Goal: Task Accomplishment & Management: Use online tool/utility

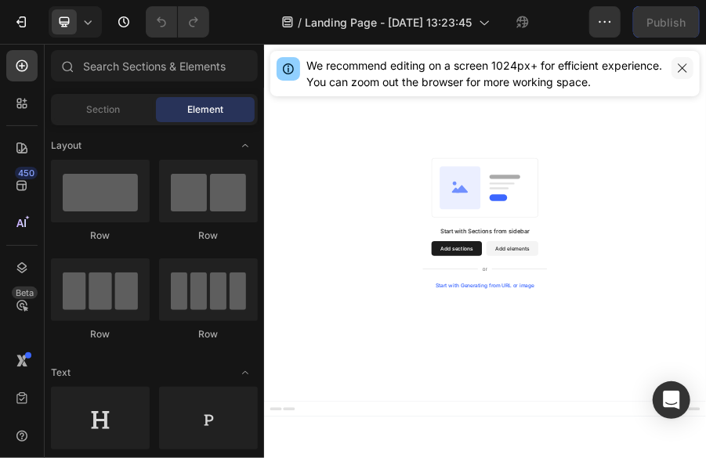
click at [683, 70] on icon "button" at bounding box center [682, 68] width 13 height 13
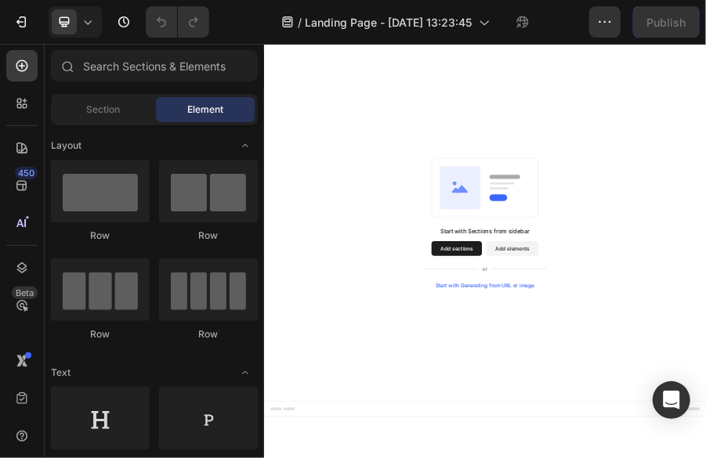
drag, startPoint x: 782, startPoint y: 491, endPoint x: 745, endPoint y: 578, distance: 94.5
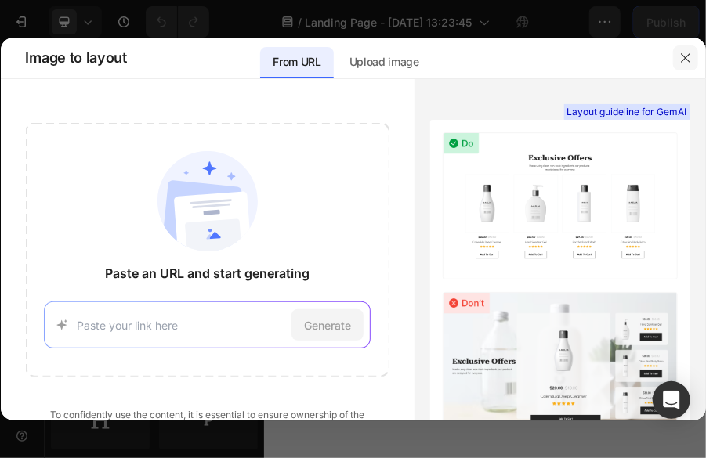
click at [688, 63] on icon "button" at bounding box center [685, 58] width 13 height 13
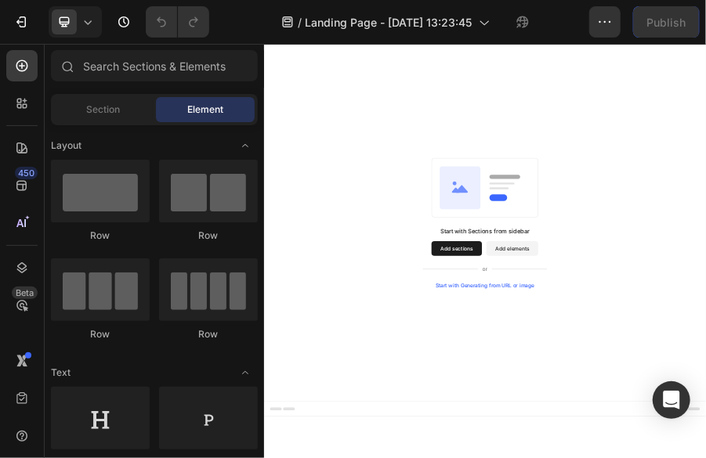
click at [215, 110] on span "Element" at bounding box center [205, 110] width 36 height 14
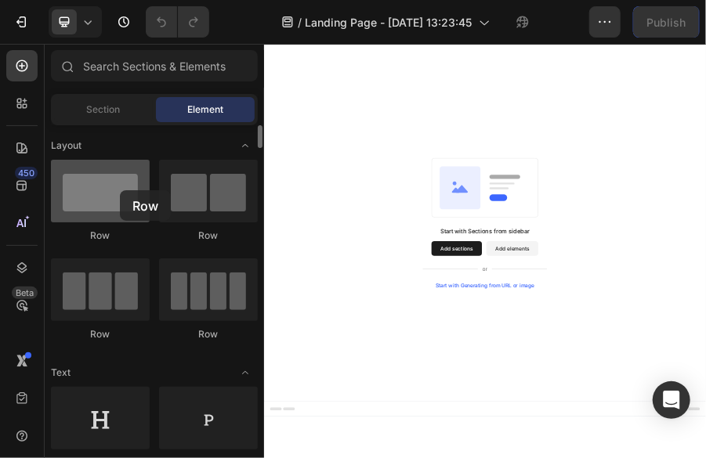
click at [120, 190] on div at bounding box center [100, 191] width 99 height 63
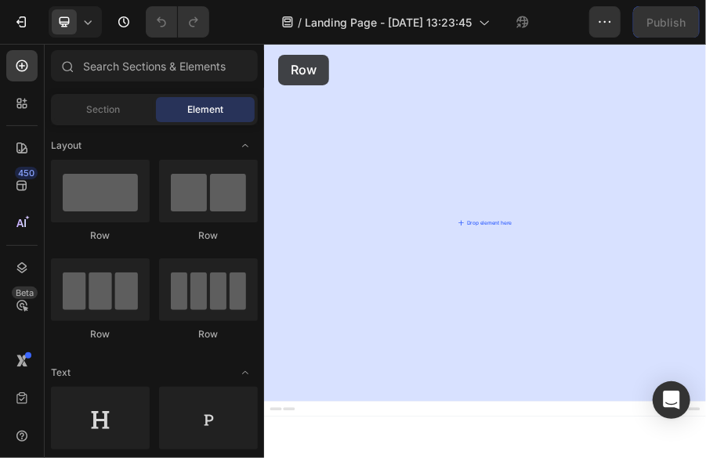
drag, startPoint x: 385, startPoint y: 221, endPoint x: 293, endPoint y: 82, distance: 166.3
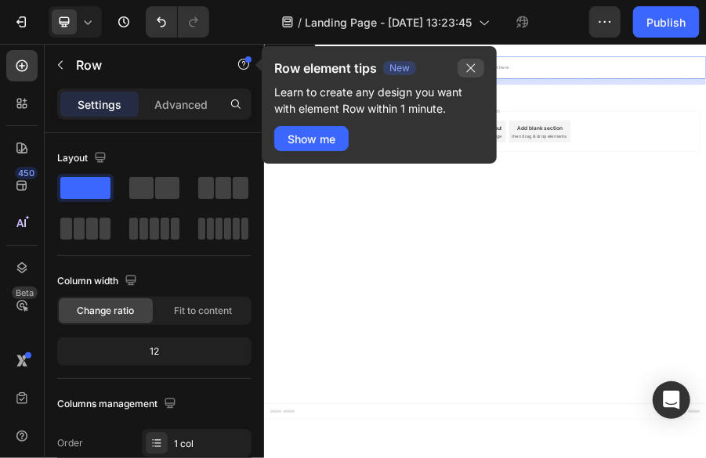
click at [470, 74] on icon "button" at bounding box center [471, 68] width 13 height 13
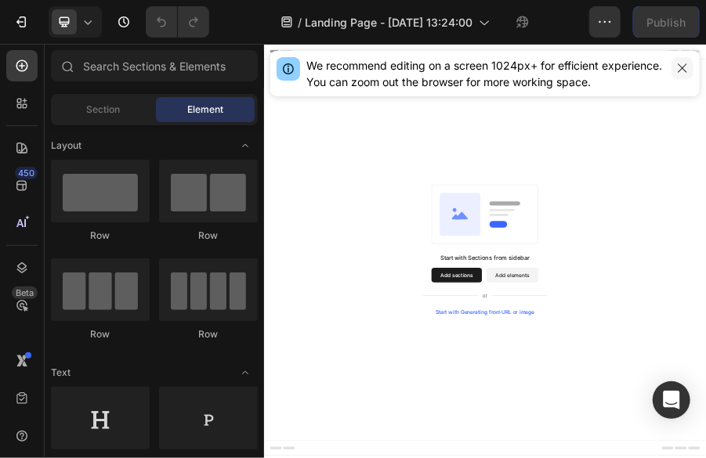
click at [689, 71] on button "button" at bounding box center [683, 68] width 22 height 22
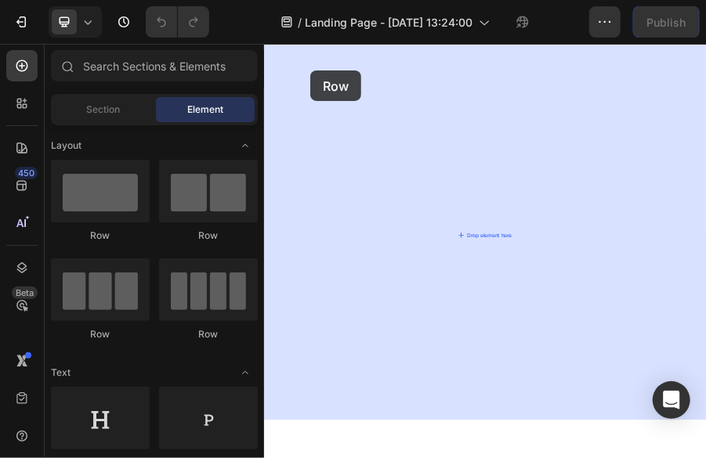
drag, startPoint x: 361, startPoint y: 216, endPoint x: 364, endPoint y: 117, distance: 99.6
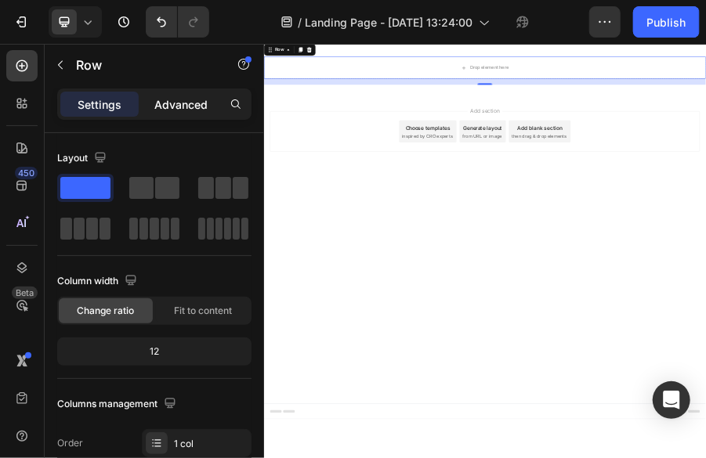
click at [208, 102] on div "Advanced" at bounding box center [181, 104] width 78 height 25
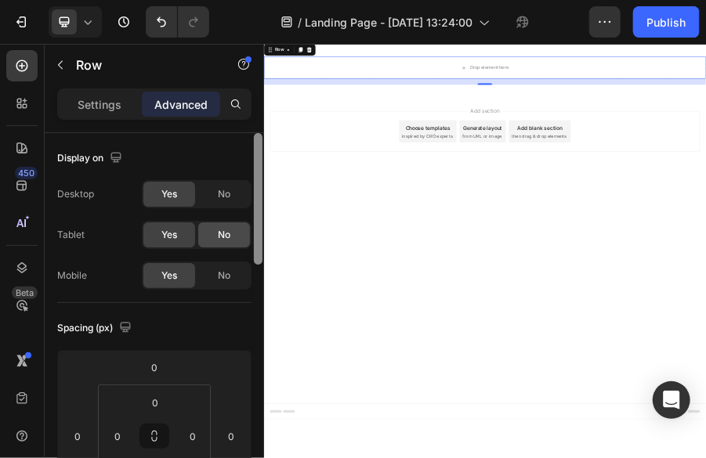
drag, startPoint x: 255, startPoint y: 253, endPoint x: 231, endPoint y: 222, distance: 39.2
click at [231, 222] on div "Display on Desktop Yes No Tablet Yes No Mobile Yes No Spacing (px) 0 0 16 0 0 0…" at bounding box center [154, 318] width 219 height 370
click at [100, 111] on p "Settings" at bounding box center [100, 104] width 44 height 16
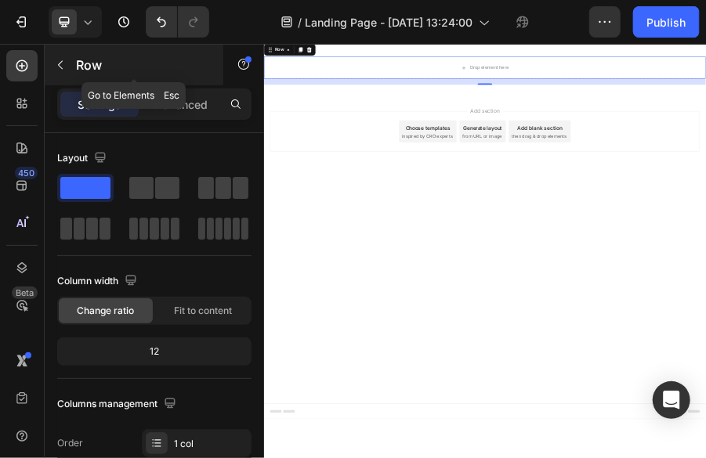
click at [151, 85] on div "Row" at bounding box center [134, 65] width 179 height 41
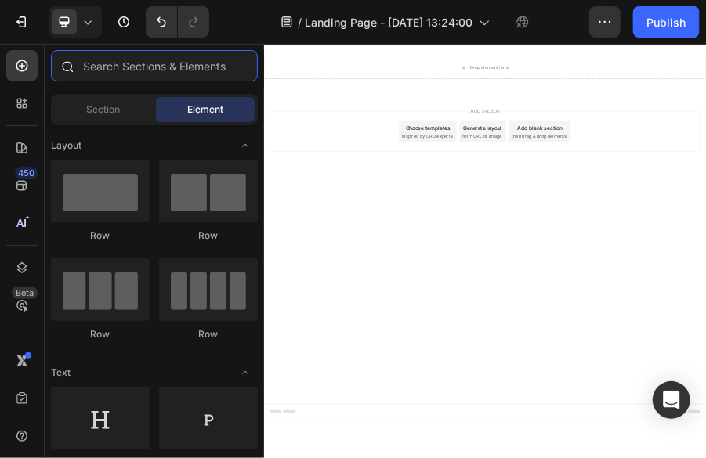
click at [150, 70] on input "text" at bounding box center [154, 65] width 207 height 31
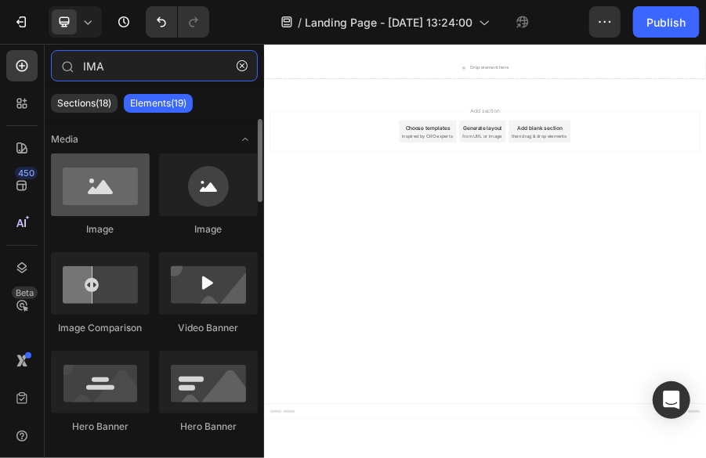
type input "IMA"
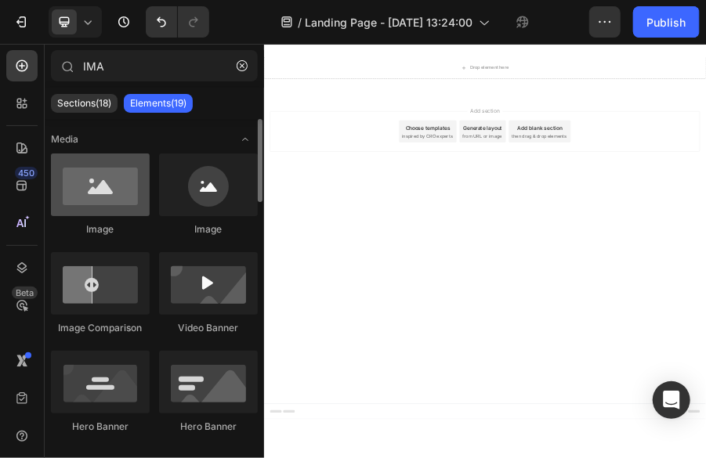
click at [111, 198] on div at bounding box center [100, 185] width 99 height 63
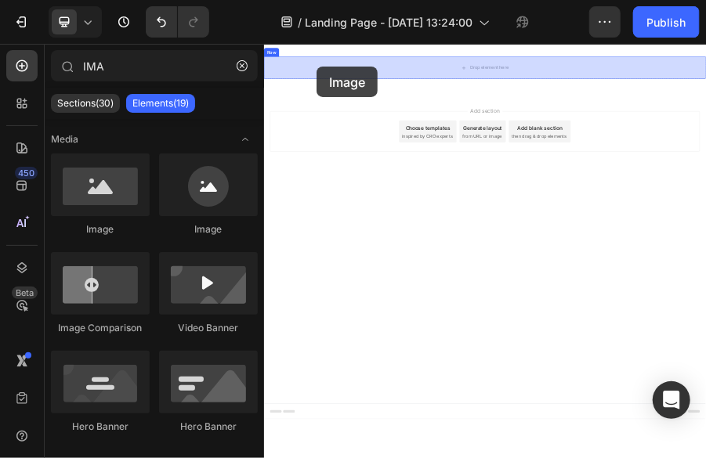
drag, startPoint x: 386, startPoint y: 223, endPoint x: 375, endPoint y: 108, distance: 114.9
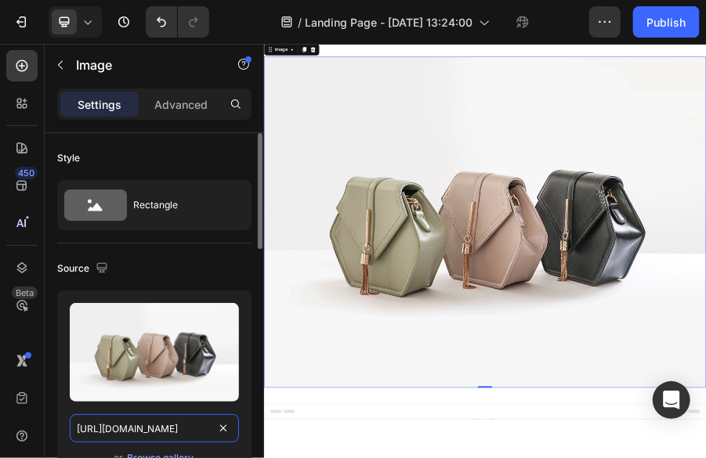
click at [208, 427] on input "[URL][DOMAIN_NAME]" at bounding box center [154, 429] width 169 height 28
paste input "www.alibaba.com/product-detail/RAF-Electric-Kettle-2L-Stainless-Steel_160096063…"
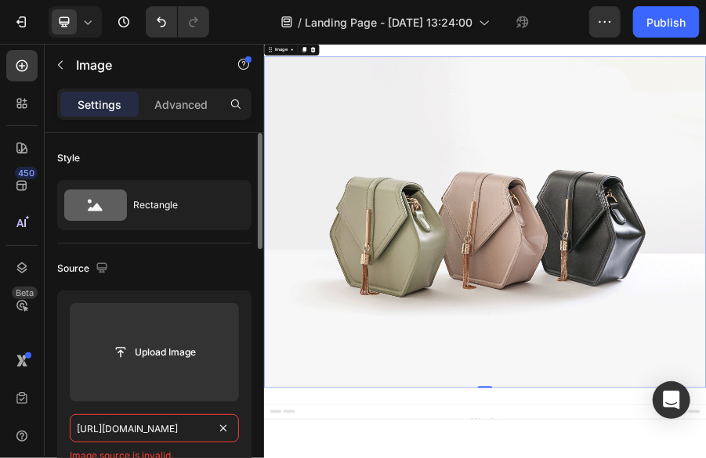
type input "https://www.alibaba.com/product-detail/RAF-Electric-Kettle-2L-Stainless-Steel_1…"
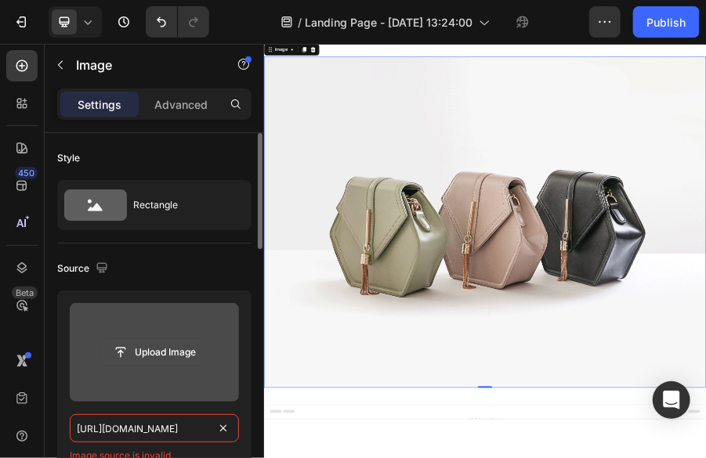
scroll to position [0, 0]
click at [187, 365] on button "Upload Image" at bounding box center [155, 353] width 110 height 28
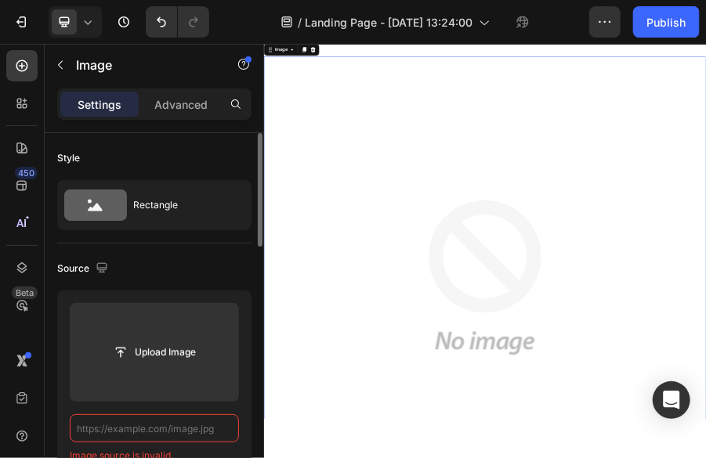
click at [140, 429] on input "text" at bounding box center [154, 429] width 169 height 28
paste input "https://www.alibaba.com/product-detail/RAF-Electric-Kettle-2L-Stainless-Steel_1…"
type input "https://www.alibaba.com/product-detail/RAF-Electric-Kettle-2L-Stainless-Steel_1…"
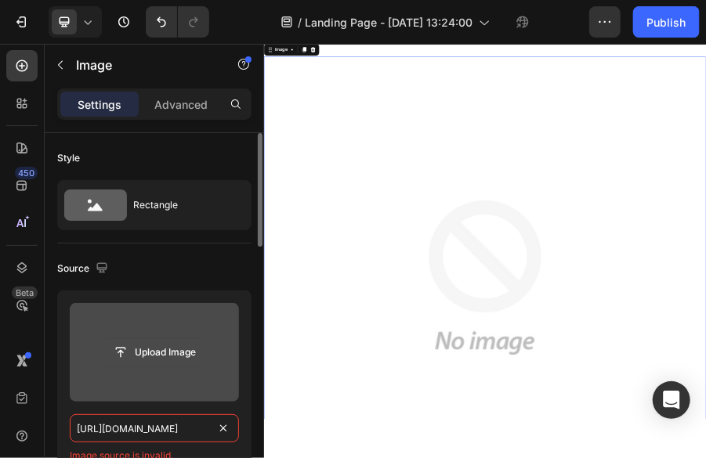
scroll to position [0, 0]
click at [209, 352] on button "Upload Image" at bounding box center [155, 353] width 110 height 28
click at [114, 349] on input "file" at bounding box center [154, 352] width 108 height 27
click at [125, 347] on input "file" at bounding box center [154, 352] width 108 height 27
type input "C:\fakepath\ELECTRIC KETTLE.html"
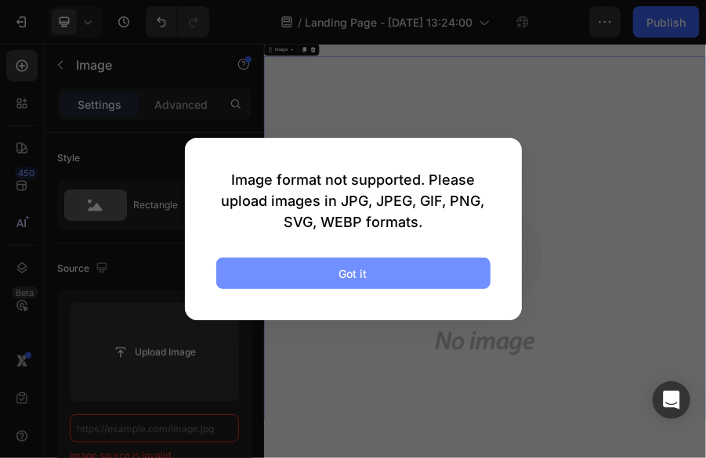
click at [378, 270] on button "Got it" at bounding box center [353, 273] width 274 height 31
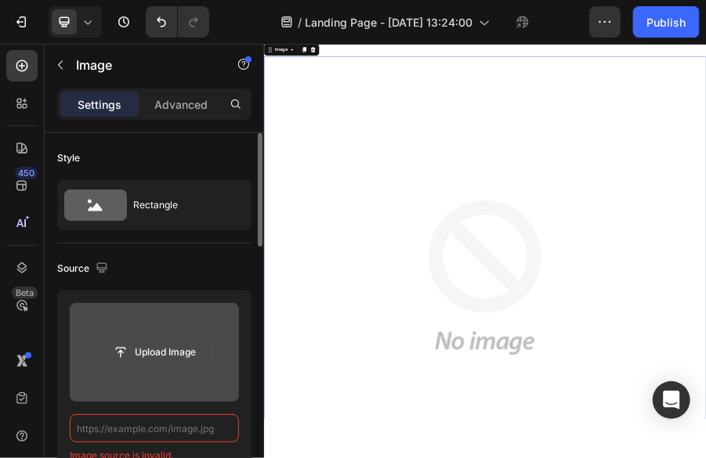
click at [124, 355] on input "file" at bounding box center [154, 352] width 108 height 27
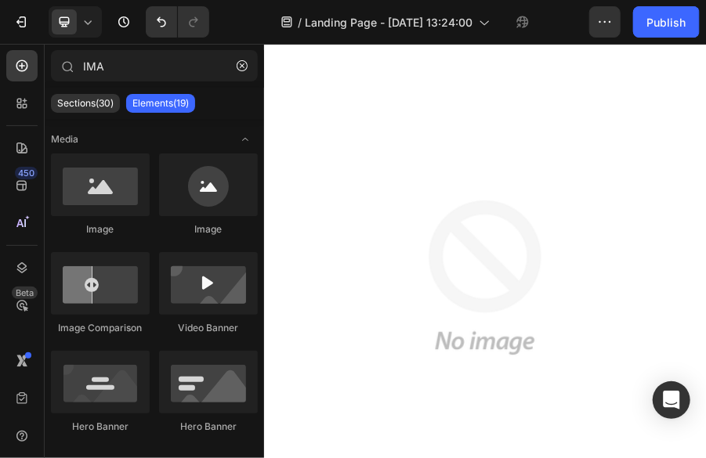
click at [701, 41] on div "7 Version history / Landing Page - Aug 26, 13:24:00 Preview Save Publish" at bounding box center [353, 22] width 706 height 45
drag, startPoint x: 965, startPoint y: 70, endPoint x: 1198, endPoint y: 208, distance: 271.6
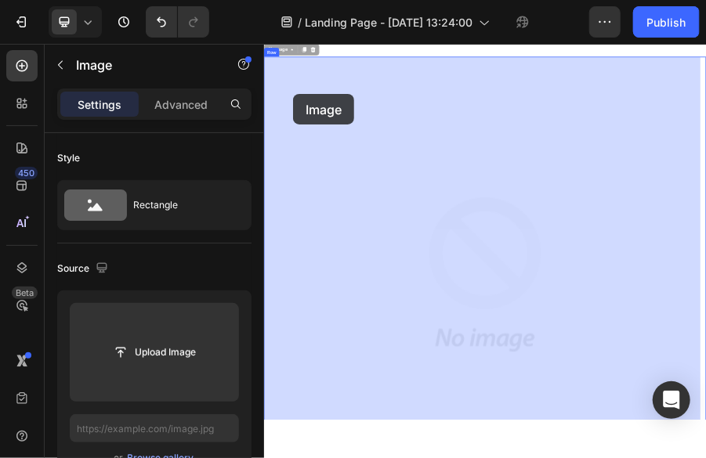
drag, startPoint x: 291, startPoint y: 79, endPoint x: 327, endPoint y: 166, distance: 94.2
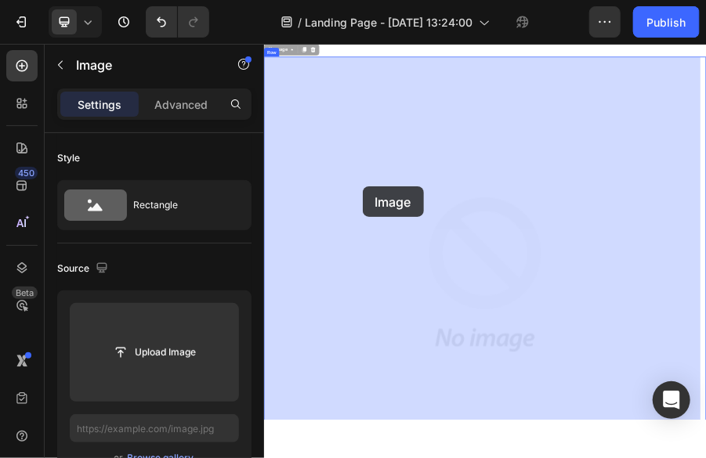
drag, startPoint x: 296, startPoint y: 82, endPoint x: 511, endPoint y: 393, distance: 378.0
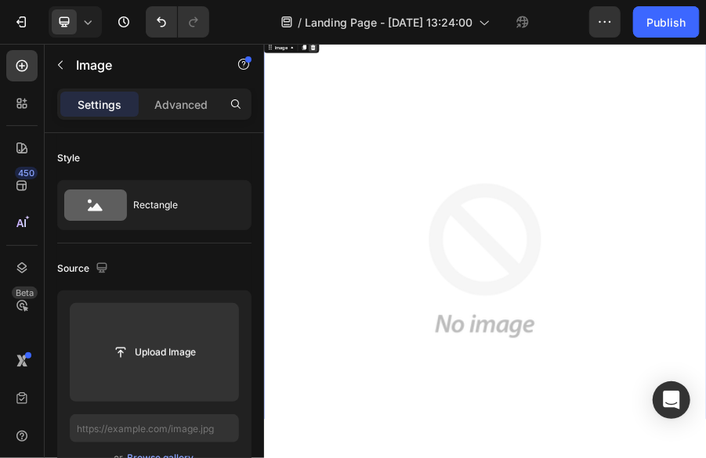
click at [368, 63] on icon at bounding box center [368, 65] width 10 height 11
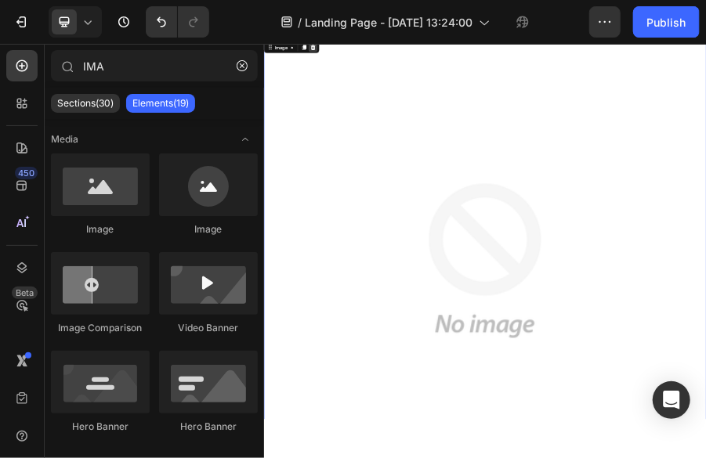
scroll to position [0, 0]
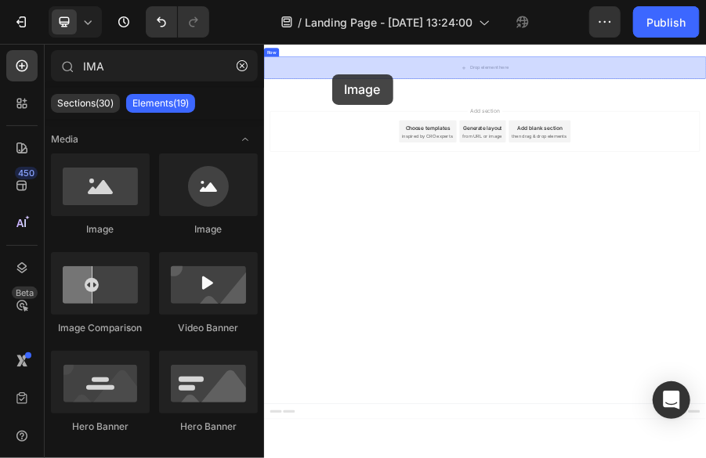
drag, startPoint x: 358, startPoint y: 228, endPoint x: 415, endPoint y: 118, distance: 123.7
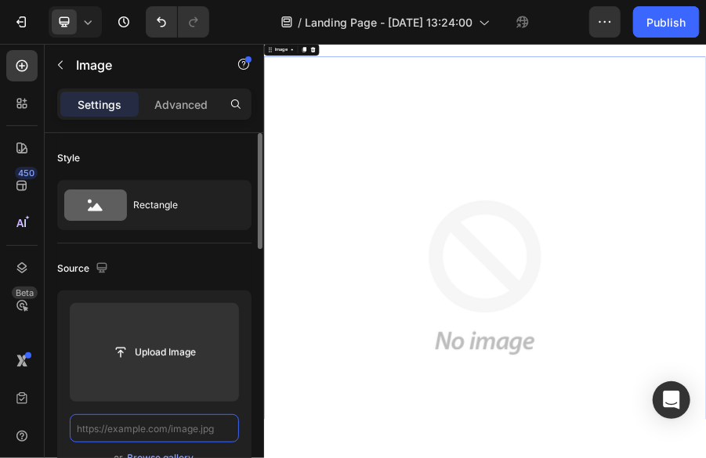
click at [83, 426] on input "text" at bounding box center [154, 429] width 169 height 28
paste input "https://www.alibaba.com/product-detail/RAF-Electric-Kettle-2L-Stainless-Steel_1…"
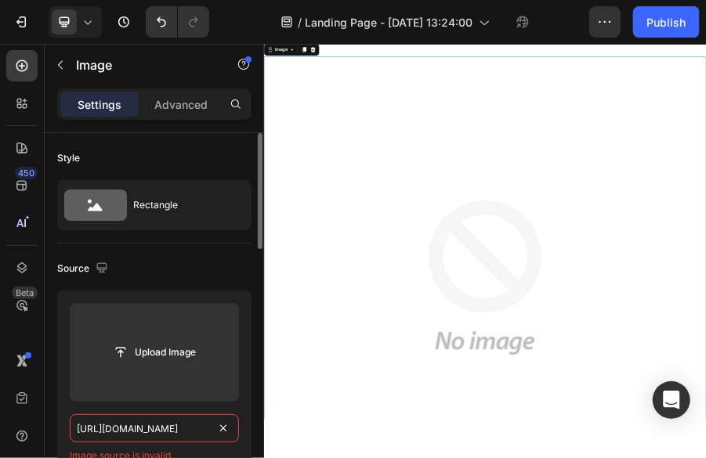
type input "https://www.alibaba.com/product-detail/RAF-Electric-Kettle-2L-Stainless-Steel_1…"
click at [179, 451] on div "Image source is invalid." at bounding box center [154, 456] width 169 height 14
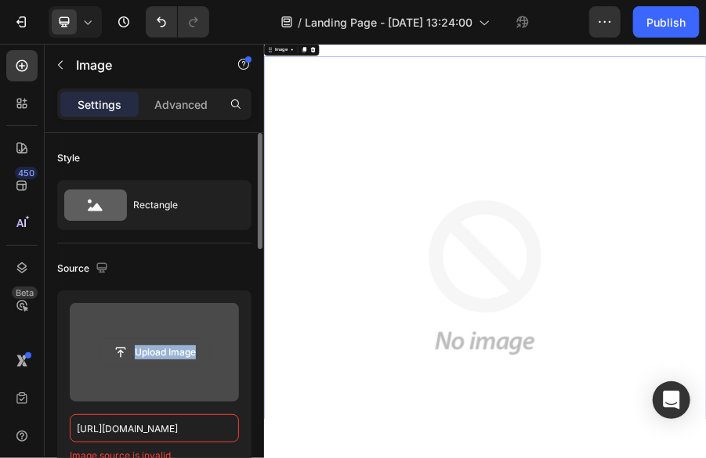
drag, startPoint x: 150, startPoint y: 372, endPoint x: 208, endPoint y: 346, distance: 63.8
click at [208, 346] on div "Upload Image" at bounding box center [154, 352] width 169 height 99
drag, startPoint x: 208, startPoint y: 346, endPoint x: 193, endPoint y: 353, distance: 17.2
click at [193, 353] on input "file" at bounding box center [154, 352] width 108 height 27
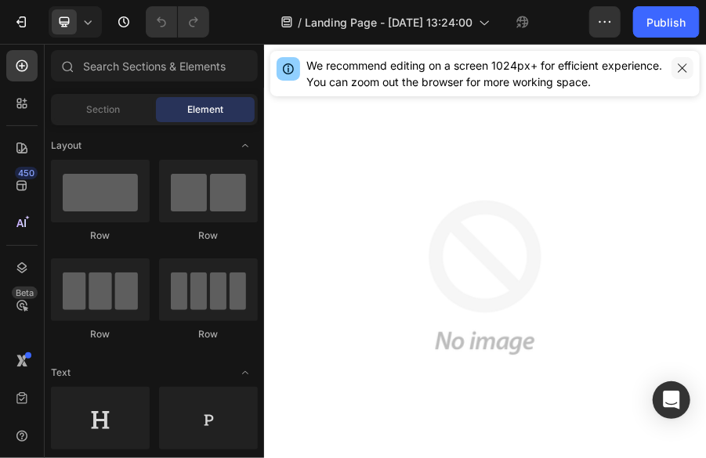
click at [683, 78] on button "button" at bounding box center [683, 68] width 22 height 22
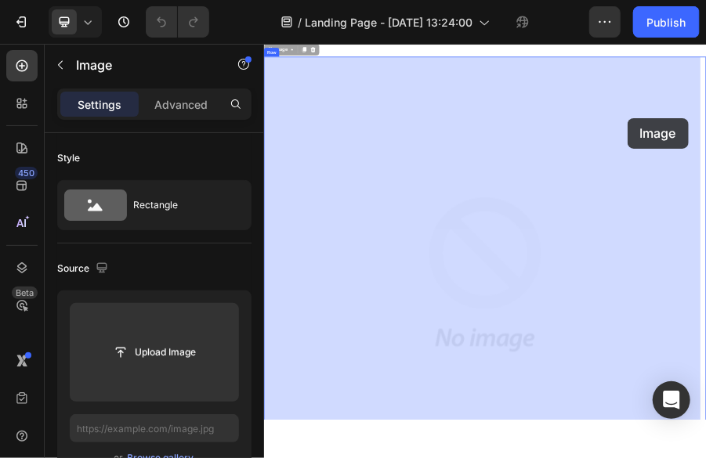
drag, startPoint x: 900, startPoint y: 430, endPoint x: 1036, endPoint y: 217, distance: 252.6
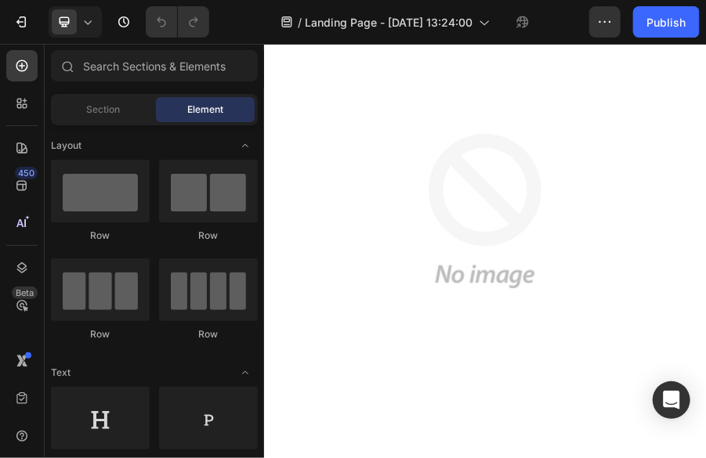
scroll to position [157, 0]
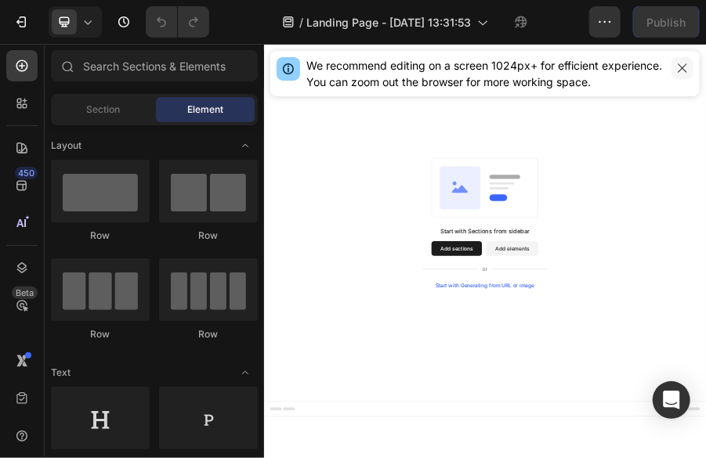
click at [684, 67] on icon "button" at bounding box center [682, 67] width 9 height 9
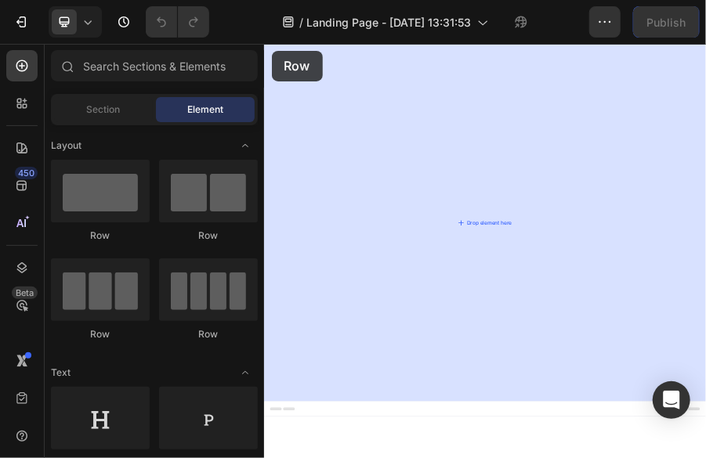
drag, startPoint x: 375, startPoint y: 224, endPoint x: 279, endPoint y: 74, distance: 178.3
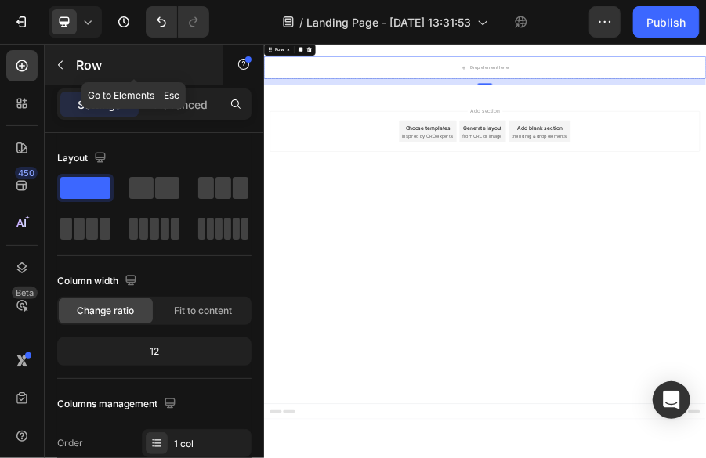
click at [67, 63] on button "button" at bounding box center [60, 65] width 25 height 25
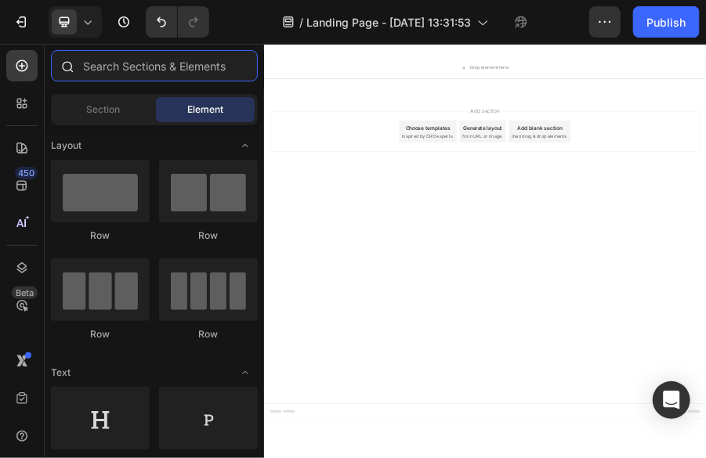
click at [127, 69] on input "text" at bounding box center [154, 65] width 207 height 31
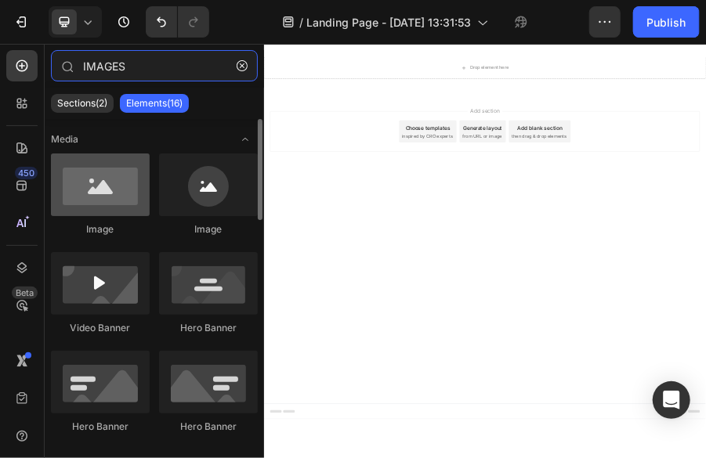
type input "IMAGES"
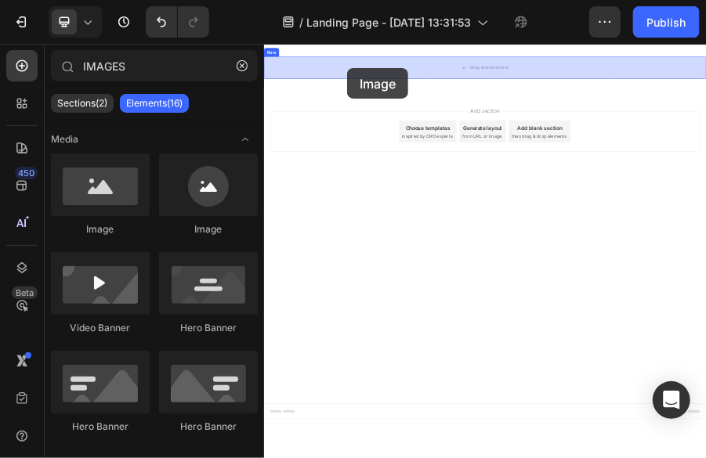
drag, startPoint x: 362, startPoint y: 218, endPoint x: 440, endPoint y: 111, distance: 131.8
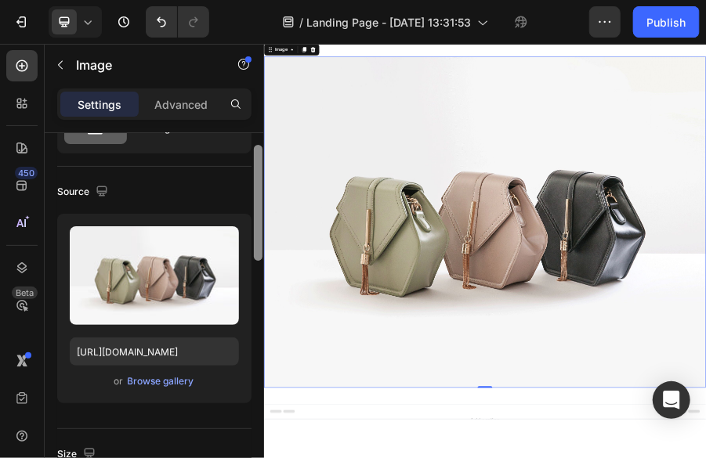
scroll to position [122, 0]
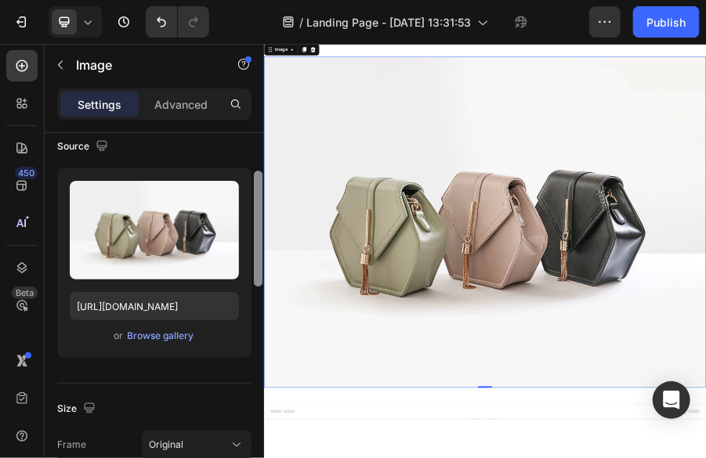
drag, startPoint x: 257, startPoint y: 240, endPoint x: 253, endPoint y: 278, distance: 38.6
click at [253, 278] on div at bounding box center [258, 318] width 12 height 371
click at [159, 339] on div "Browse gallery" at bounding box center [161, 336] width 67 height 14
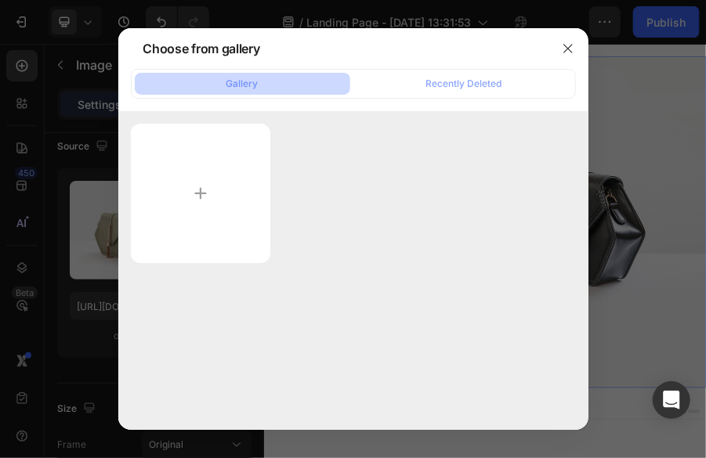
click at [266, 92] on button "Gallery" at bounding box center [243, 84] width 216 height 22
click at [266, 87] on button "Gallery" at bounding box center [243, 84] width 216 height 22
click at [212, 181] on input "file" at bounding box center [201, 193] width 140 height 139
click at [571, 50] on icon "button" at bounding box center [568, 48] width 13 height 13
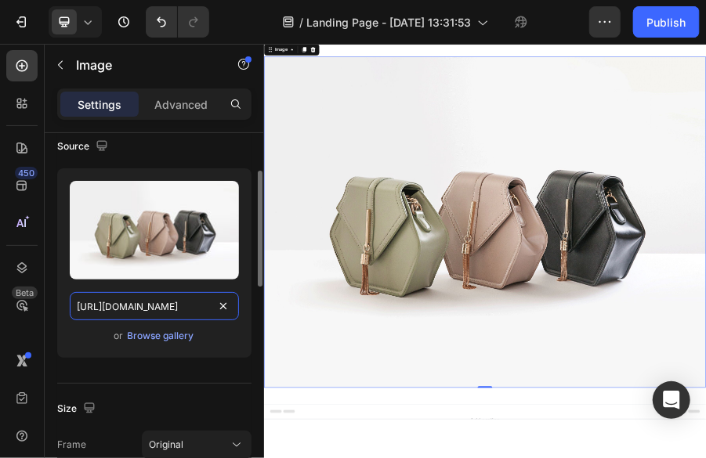
click at [206, 305] on input "[URL][DOMAIN_NAME]" at bounding box center [154, 306] width 169 height 28
paste input "text"
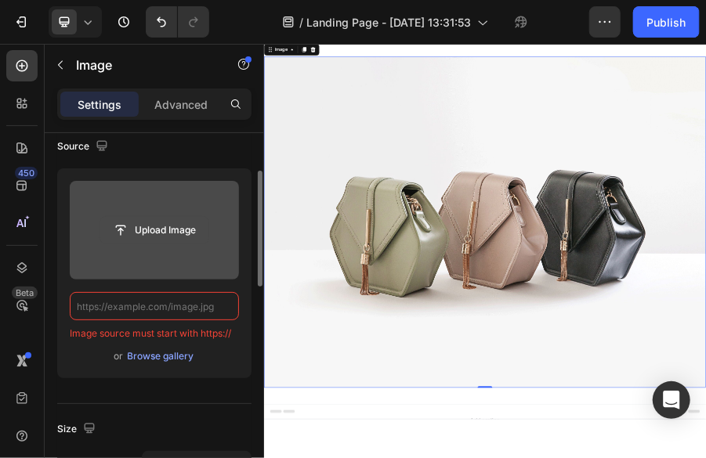
drag, startPoint x: 206, startPoint y: 305, endPoint x: 121, endPoint y: 228, distance: 114.3
click at [121, 228] on div "Upload Image Image source must start with https:// or Browse gallery" at bounding box center [154, 273] width 194 height 210
type input "[URL][DOMAIN_NAME]"
click at [121, 228] on input "file" at bounding box center [154, 230] width 108 height 27
type input "C:\fakepath\ELECTRIC KETTLE.html"
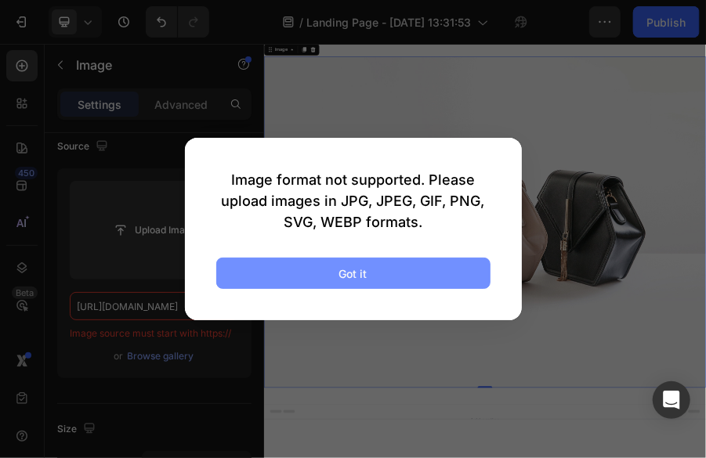
click at [395, 266] on button "Got it" at bounding box center [353, 273] width 274 height 31
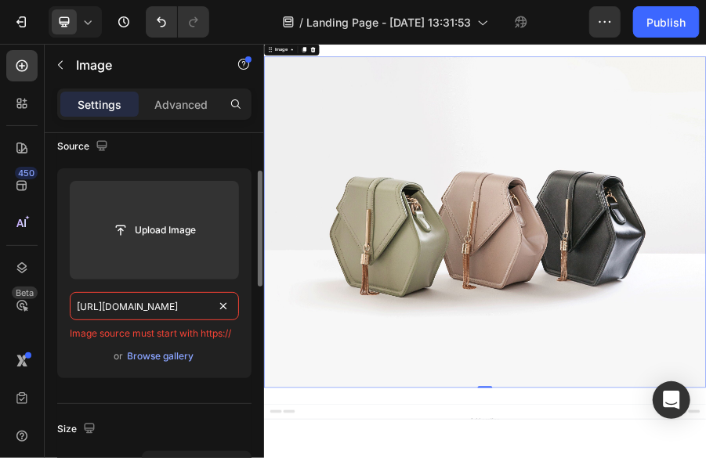
click at [208, 304] on input "[URL][DOMAIN_NAME]" at bounding box center [154, 306] width 169 height 28
paste input "www.google.com/imgres?q=electric%20kettle&imgurl=https%3A%2F%2Fcdn.thewirecutte…"
type input "https://www.google.com/imgres?q=electric%20kettle&imgurl=https%3A%2F%2Fcdn.thew…"
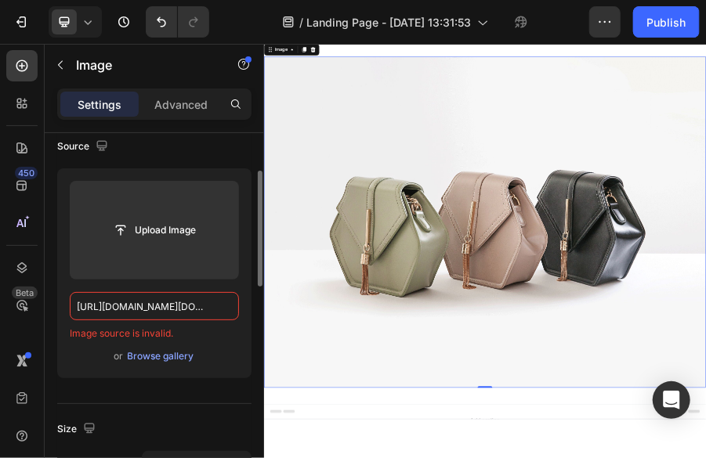
click at [137, 339] on span "Image source is invalid." at bounding box center [121, 334] width 103 height 14
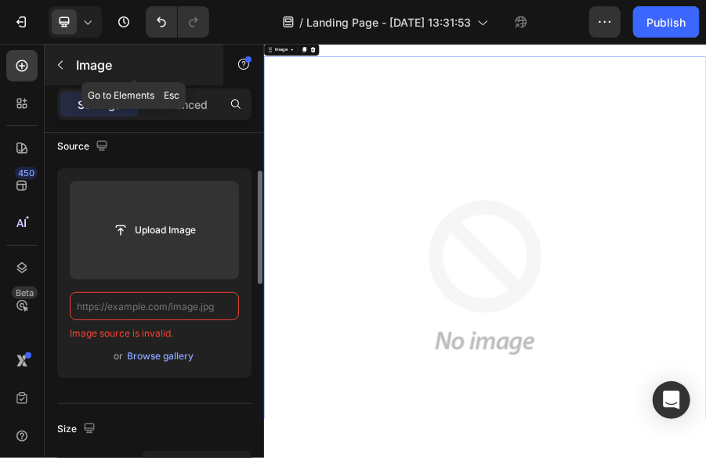
click at [110, 68] on p "Image" at bounding box center [142, 65] width 133 height 19
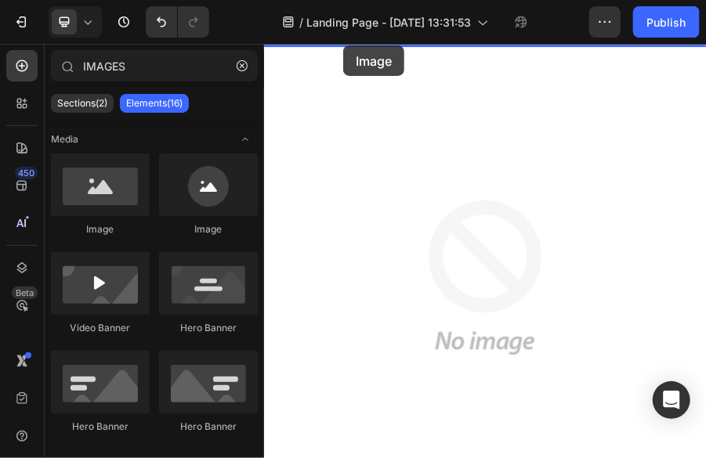
drag, startPoint x: 348, startPoint y: 223, endPoint x: 430, endPoint y: 63, distance: 179.8
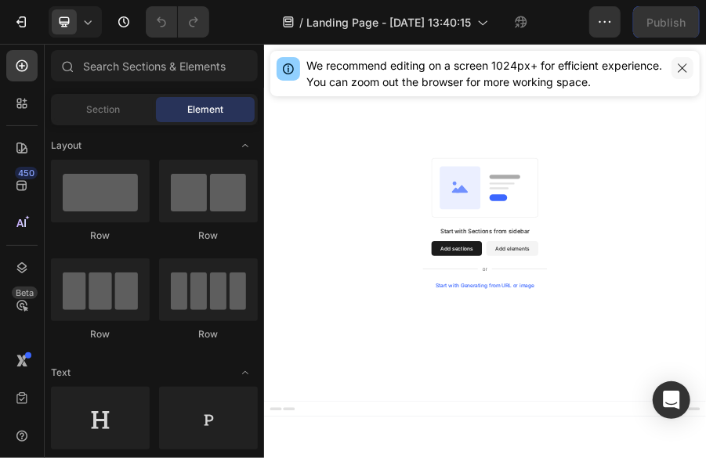
click at [686, 74] on button "button" at bounding box center [683, 68] width 22 height 22
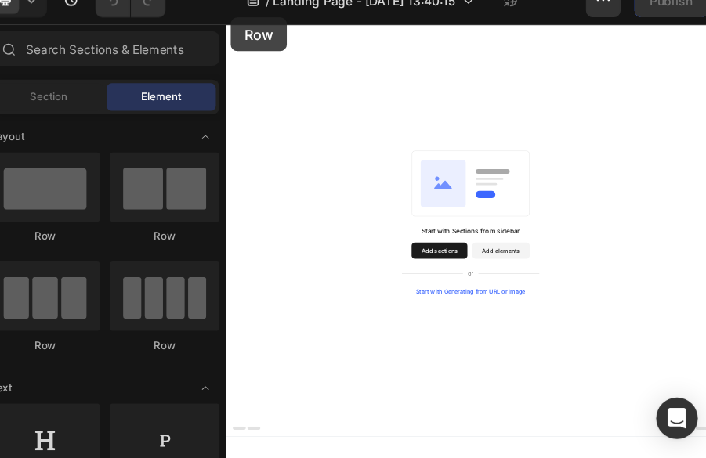
drag, startPoint x: 107, startPoint y: 208, endPoint x: 268, endPoint y: 38, distance: 235.0
click at [268, 0] on div "7 Version history / Landing Page - [DATE] 13:40:15 Preview Save Publish 450 Bet…" at bounding box center [353, 0] width 706 height 0
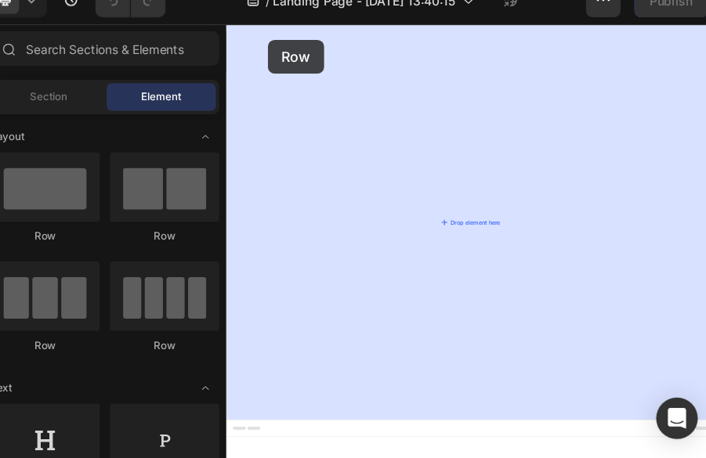
drag, startPoint x: 346, startPoint y: 211, endPoint x: 266, endPoint y: 150, distance: 100.2
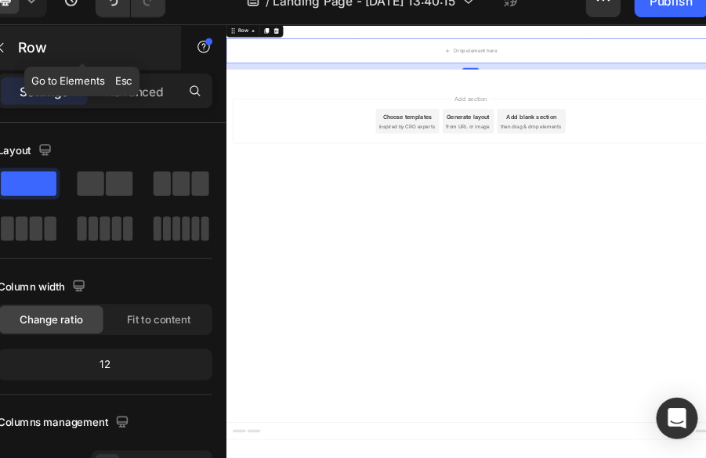
click at [64, 66] on icon "button" at bounding box center [60, 65] width 13 height 13
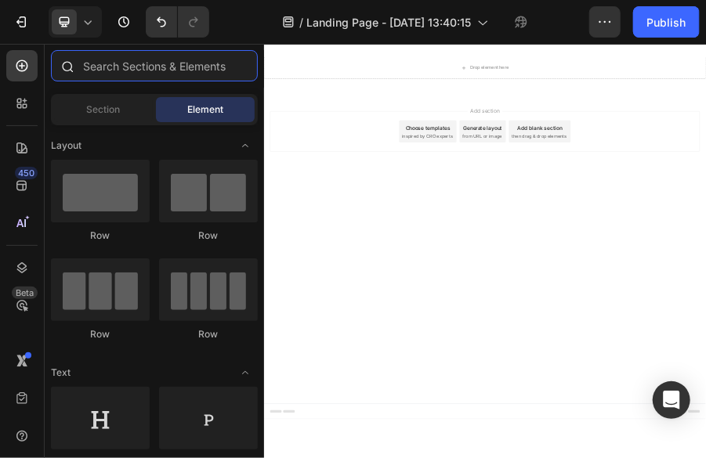
click at [189, 72] on input "text" at bounding box center [154, 65] width 207 height 31
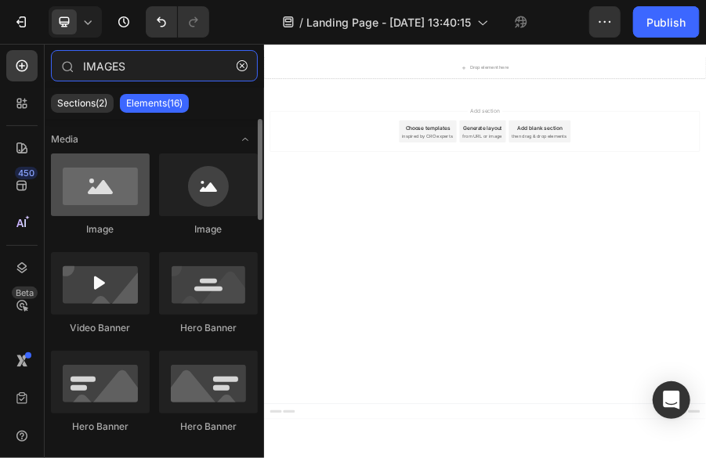
type input "IMAGES"
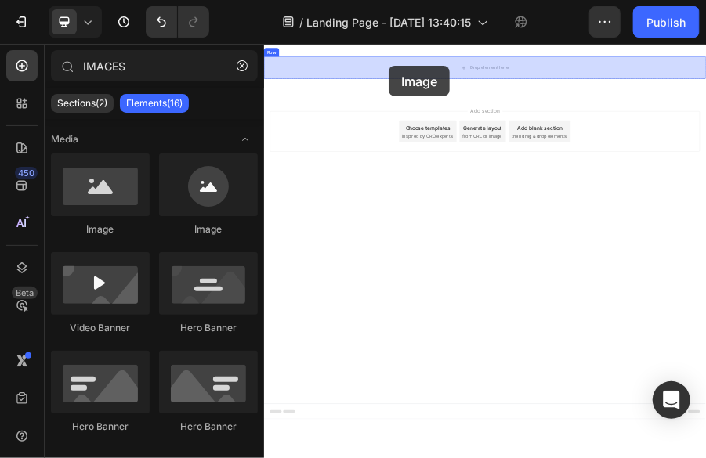
drag, startPoint x: 368, startPoint y: 232, endPoint x: 569, endPoint y: 80, distance: 251.7
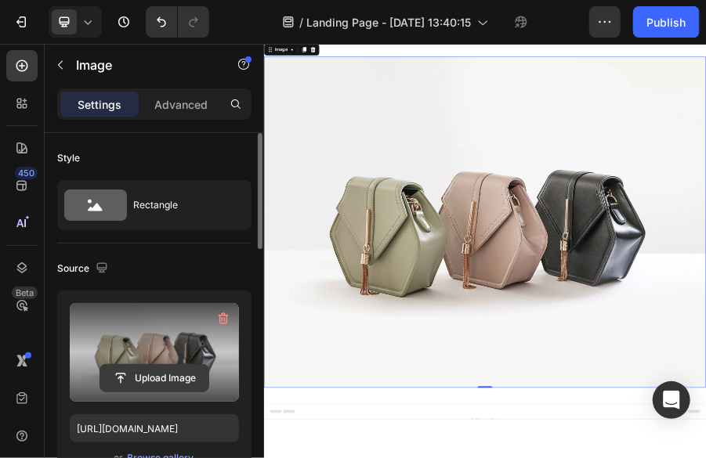
click at [135, 378] on input "file" at bounding box center [154, 378] width 108 height 27
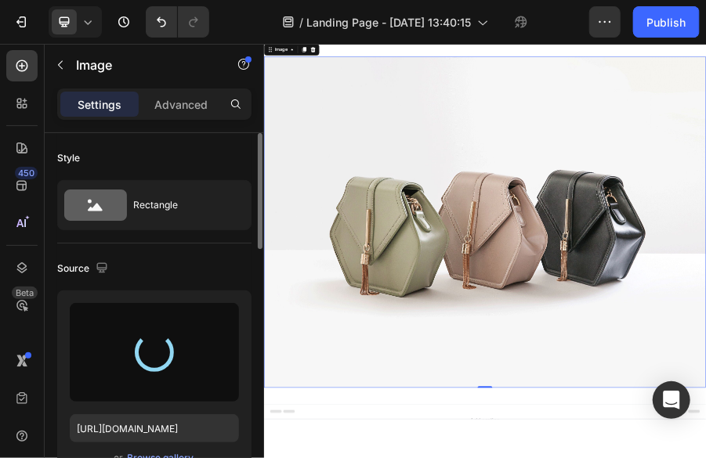
type input "[URL][DOMAIN_NAME]"
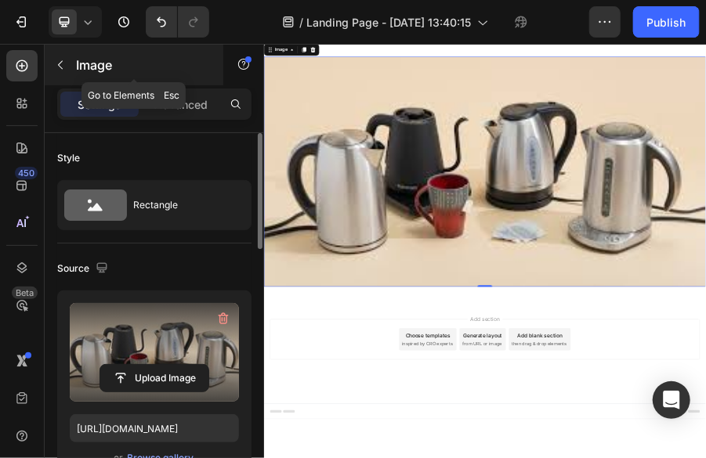
click at [62, 62] on icon "button" at bounding box center [60, 65] width 13 height 13
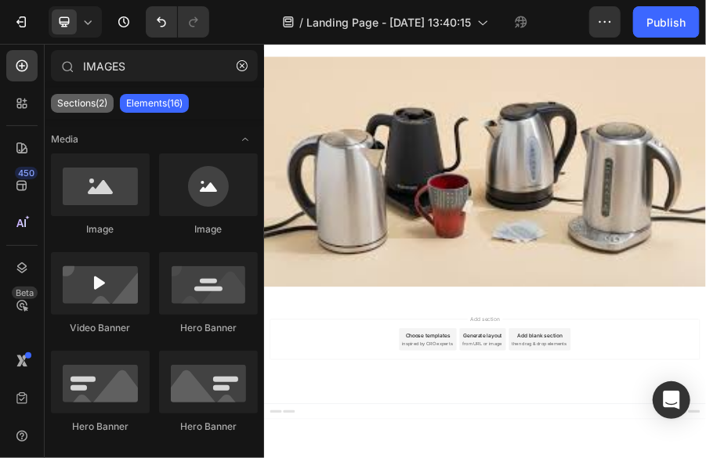
click at [71, 103] on p "Sections(2)" at bounding box center [82, 103] width 50 height 13
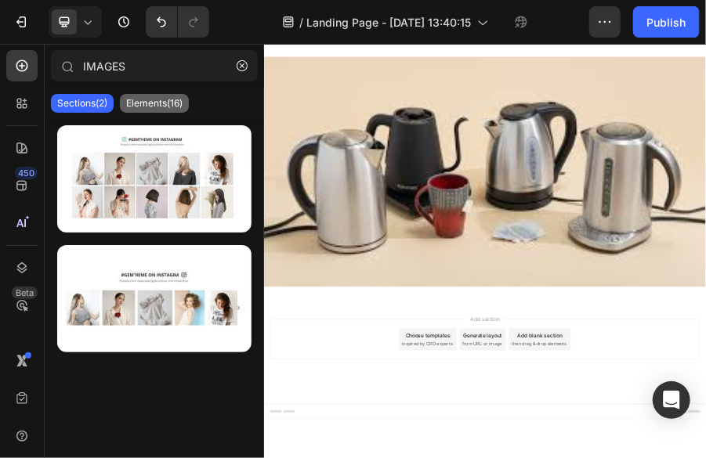
click at [146, 106] on p "Elements(16)" at bounding box center [154, 103] width 56 height 13
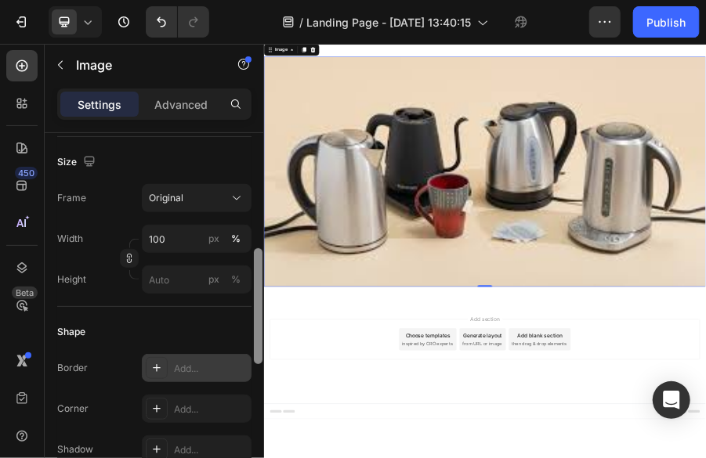
scroll to position [375, 0]
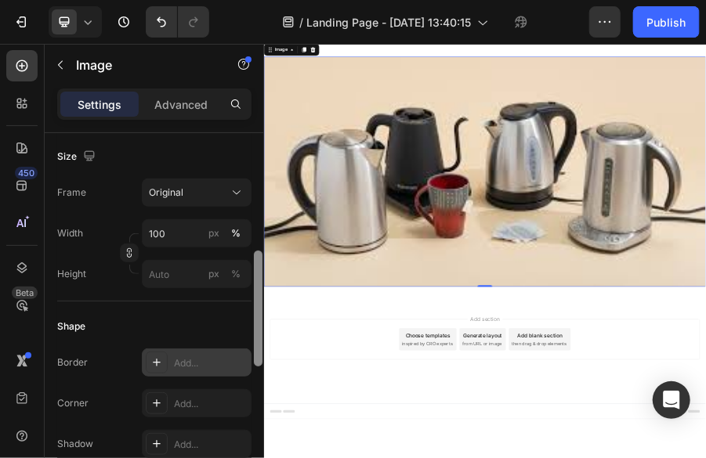
drag, startPoint x: 257, startPoint y: 242, endPoint x: 243, endPoint y: 360, distance: 118.4
click at [243, 360] on div "Style Rectangle Source Upload Image [URL][DOMAIN_NAME] or Browse gallery Size F…" at bounding box center [154, 318] width 219 height 370
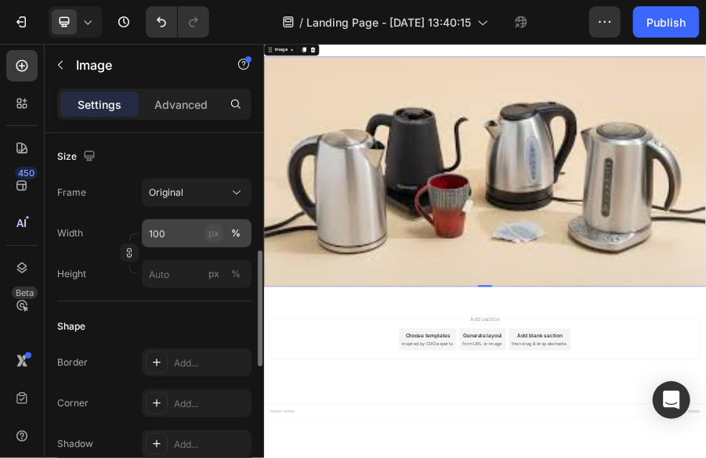
click at [216, 234] on div "px" at bounding box center [213, 233] width 11 height 14
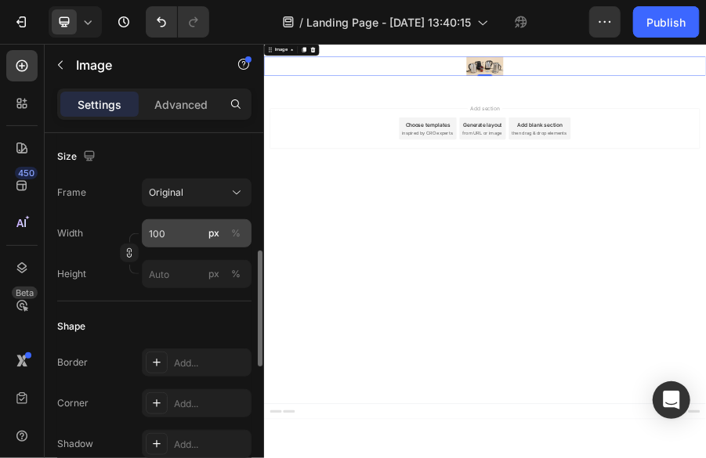
click at [216, 234] on div "px" at bounding box center [213, 233] width 11 height 14
click at [239, 235] on div "%" at bounding box center [235, 233] width 9 height 14
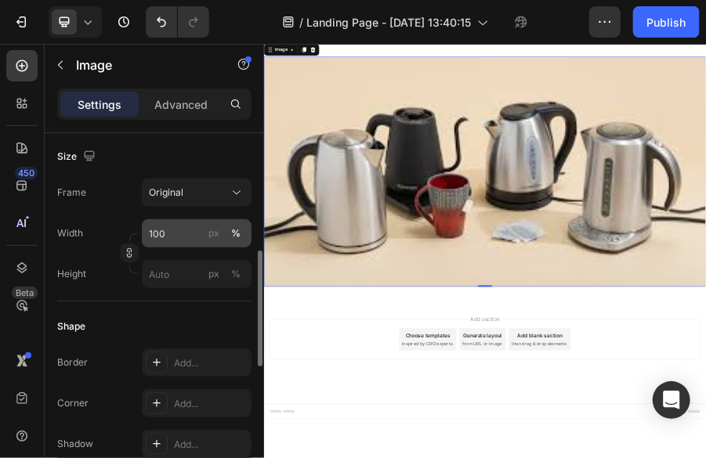
click at [239, 235] on div "%" at bounding box center [235, 233] width 9 height 14
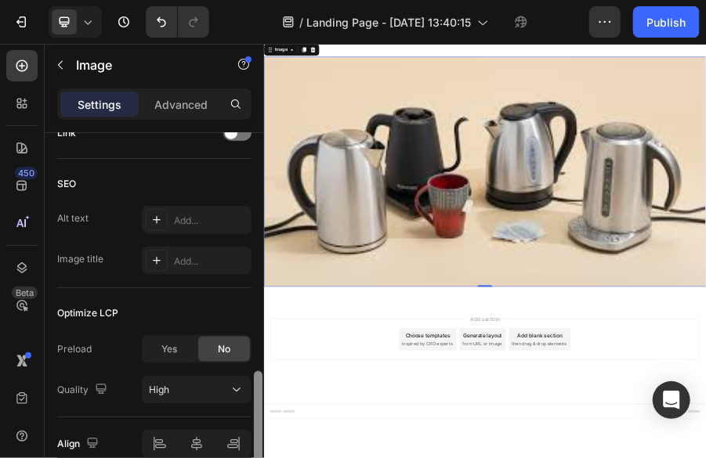
drag, startPoint x: 260, startPoint y: 357, endPoint x: 225, endPoint y: 473, distance: 121.2
click at [225, 0] on html "7 Version history / Landing Page - [DATE] 13:40:15 Preview Save Publish 450 Bet…" at bounding box center [353, 0] width 706 height 0
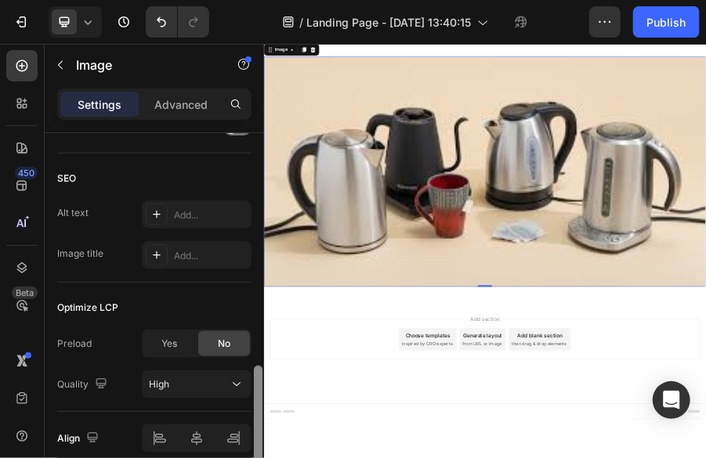
scroll to position [811, 0]
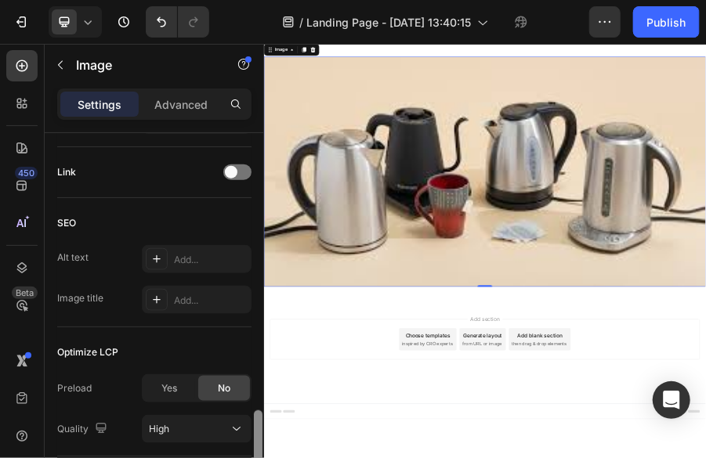
drag, startPoint x: 261, startPoint y: 443, endPoint x: 263, endPoint y: 423, distance: 19.7
click at [263, 423] on div at bounding box center [258, 363] width 12 height 371
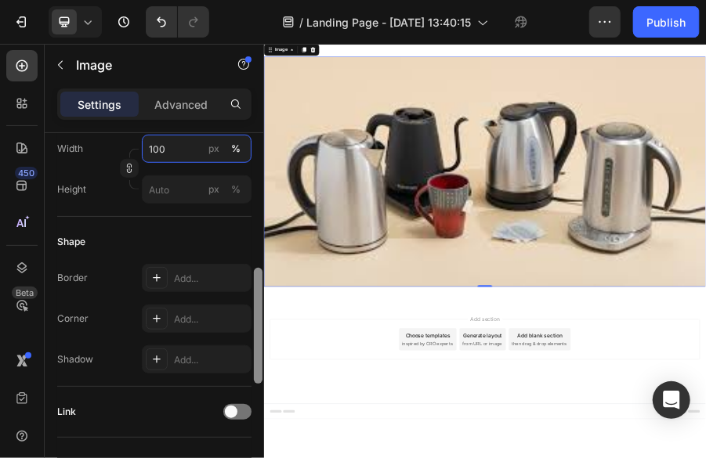
scroll to position [452, 0]
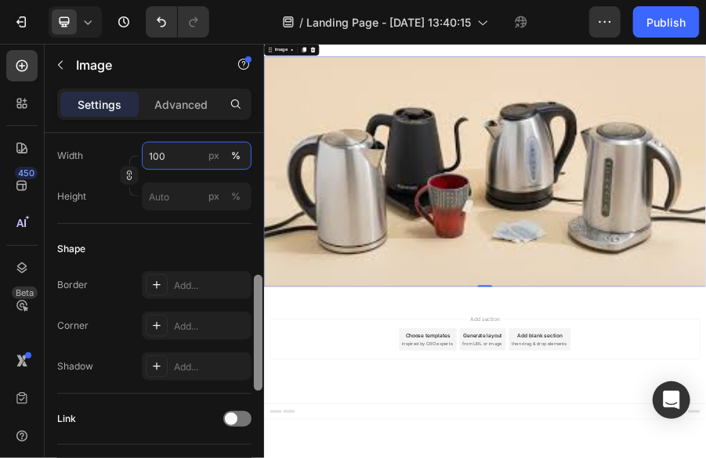
drag, startPoint x: 259, startPoint y: 377, endPoint x: 257, endPoint y: 305, distance: 72.1
click at [257, 305] on div at bounding box center [258, 333] width 9 height 116
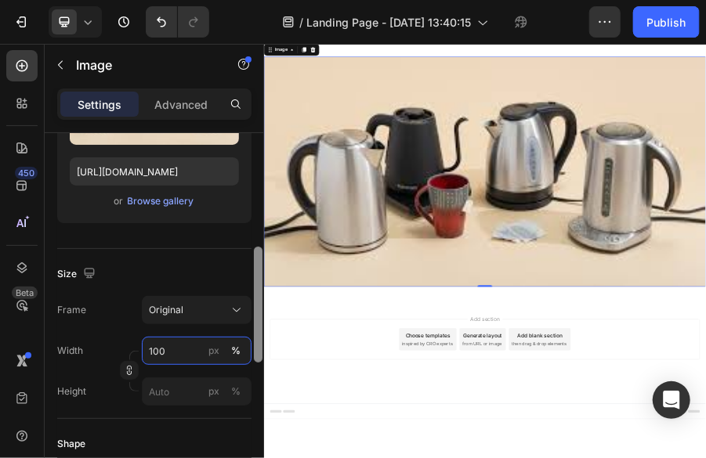
drag, startPoint x: 520, startPoint y: 334, endPoint x: 266, endPoint y: 462, distance: 284.6
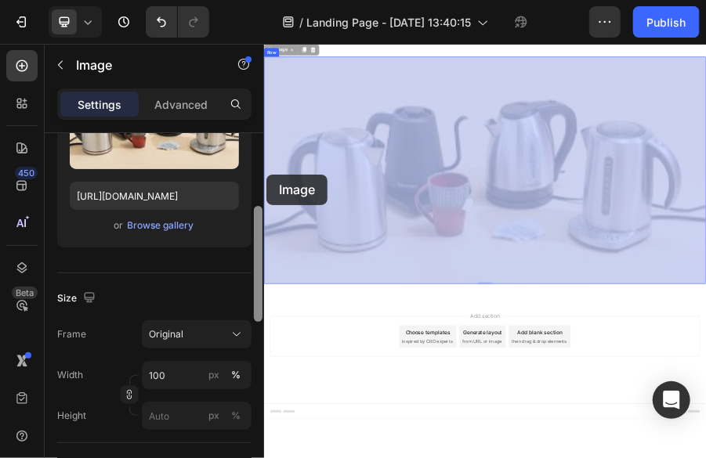
drag, startPoint x: 527, startPoint y: 265, endPoint x: 269, endPoint y: 337, distance: 267.7
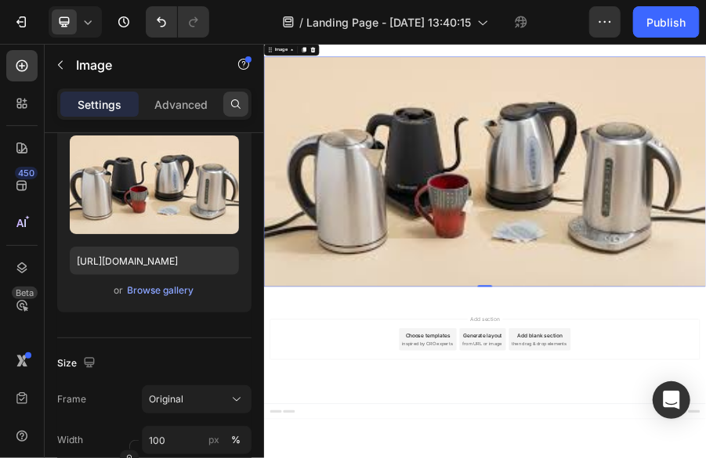
scroll to position [0, 0]
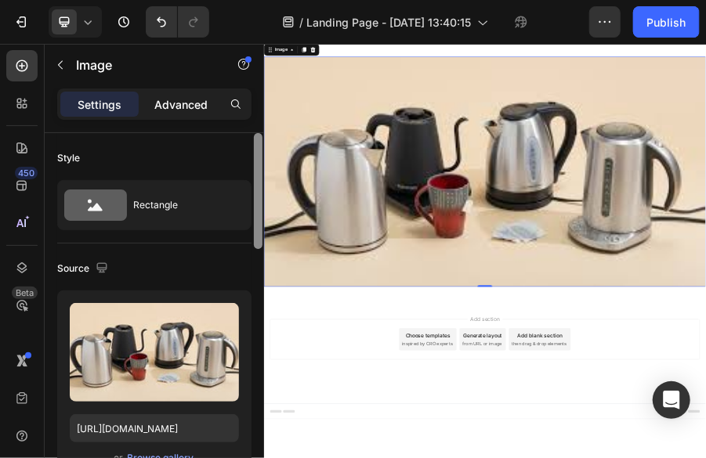
click at [195, 97] on p "Advanced" at bounding box center [180, 104] width 53 height 16
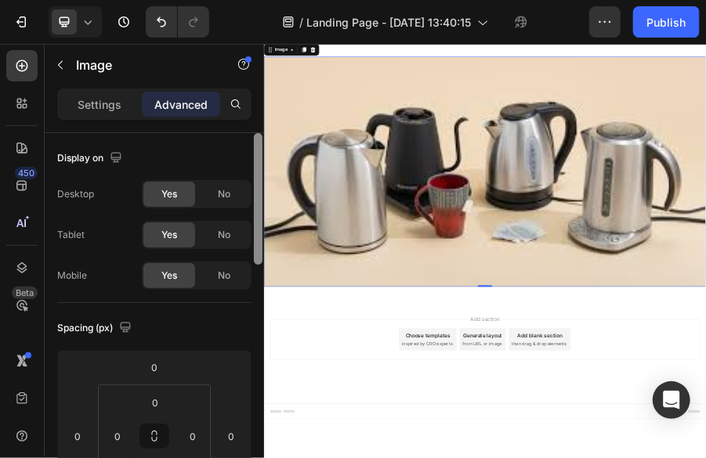
drag, startPoint x: 256, startPoint y: 230, endPoint x: 255, endPoint y: 198, distance: 31.4
click at [255, 198] on div at bounding box center [258, 199] width 9 height 132
drag, startPoint x: 255, startPoint y: 198, endPoint x: 263, endPoint y: 165, distance: 34.4
click at [263, 165] on div at bounding box center [258, 318] width 12 height 371
drag, startPoint x: 258, startPoint y: 167, endPoint x: 257, endPoint y: 157, distance: 10.2
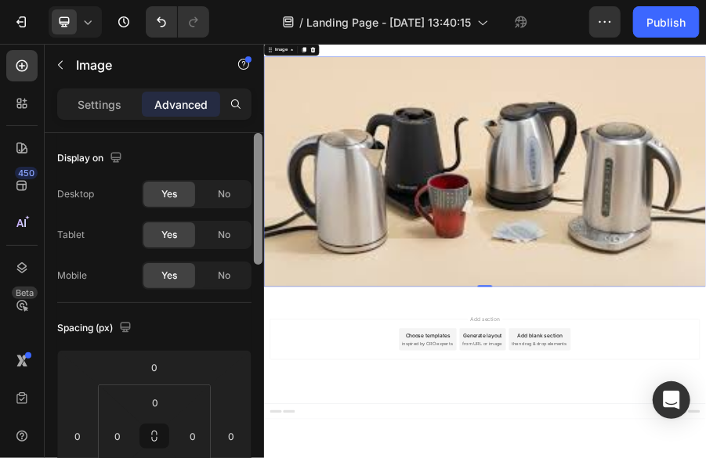
click at [257, 157] on div at bounding box center [258, 199] width 9 height 132
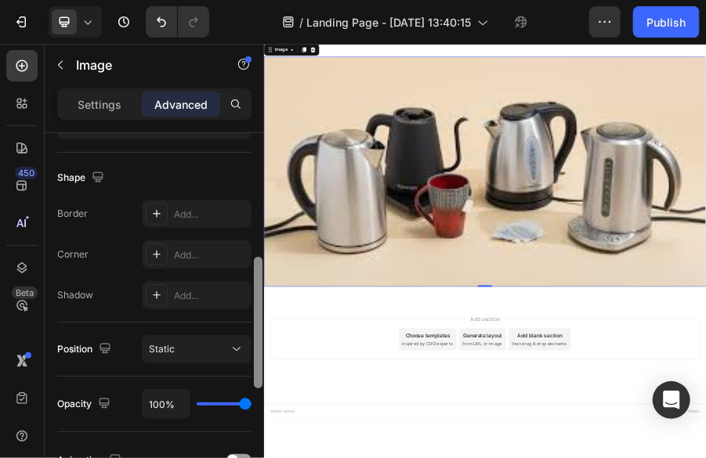
scroll to position [399, 0]
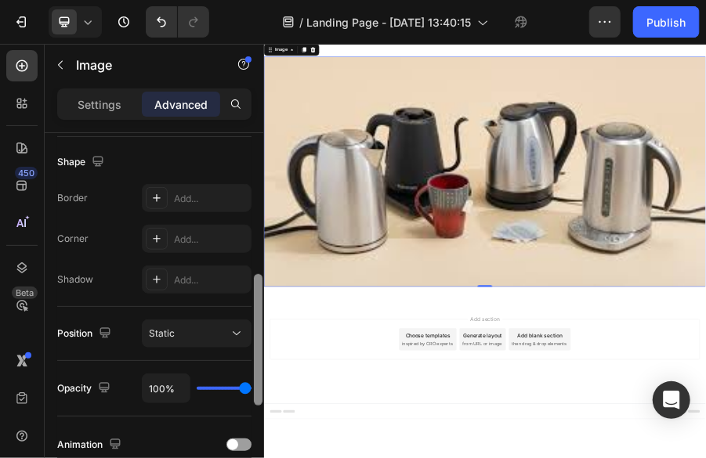
drag, startPoint x: 257, startPoint y: 157, endPoint x: 235, endPoint y: 299, distance: 143.5
click at [235, 299] on div "Display on Desktop Yes No Tablet Yes No Mobile Yes No Spacing (px) 0 0 0 0 0 0 …" at bounding box center [154, 318] width 219 height 370
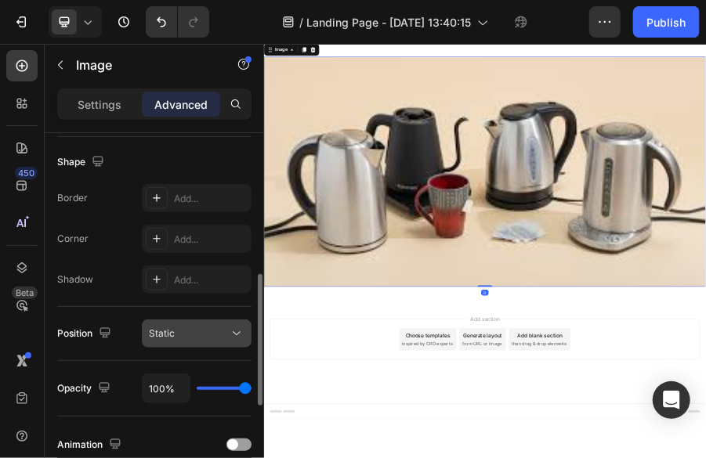
click at [232, 330] on icon at bounding box center [237, 334] width 16 height 16
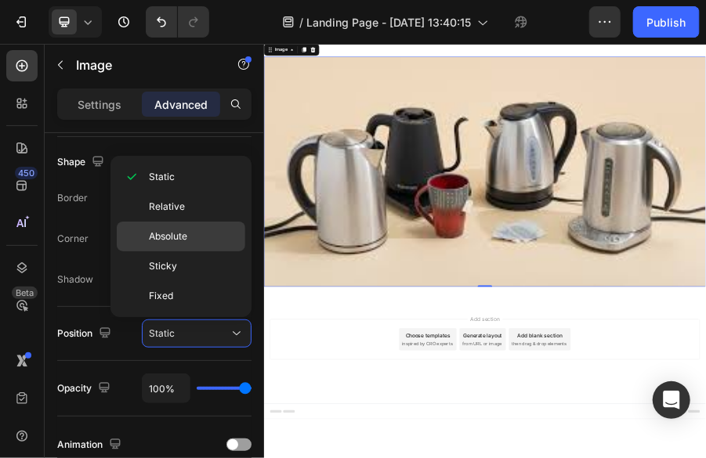
click at [194, 234] on p "Absolute" at bounding box center [193, 237] width 89 height 14
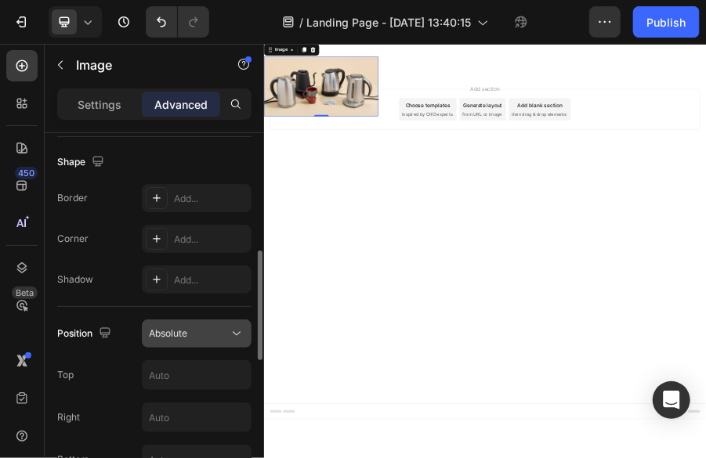
click at [236, 339] on icon at bounding box center [237, 334] width 16 height 16
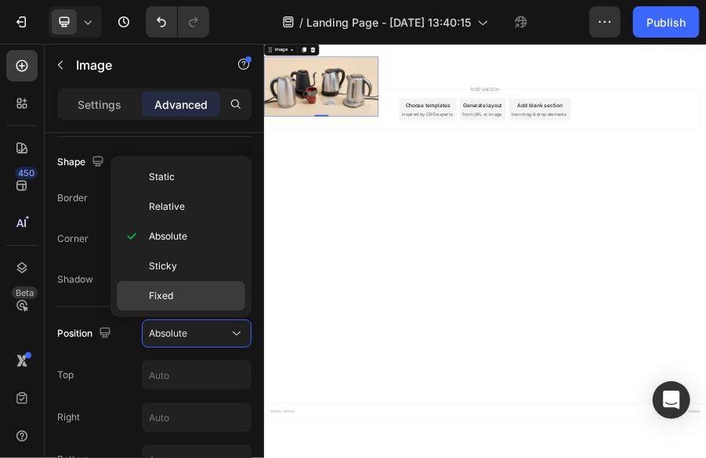
click at [218, 283] on div "Fixed" at bounding box center [181, 296] width 129 height 30
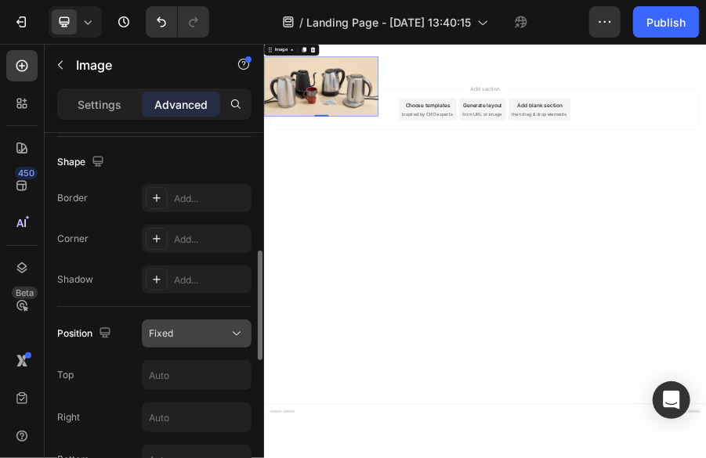
click at [237, 333] on icon at bounding box center [237, 334] width 8 height 4
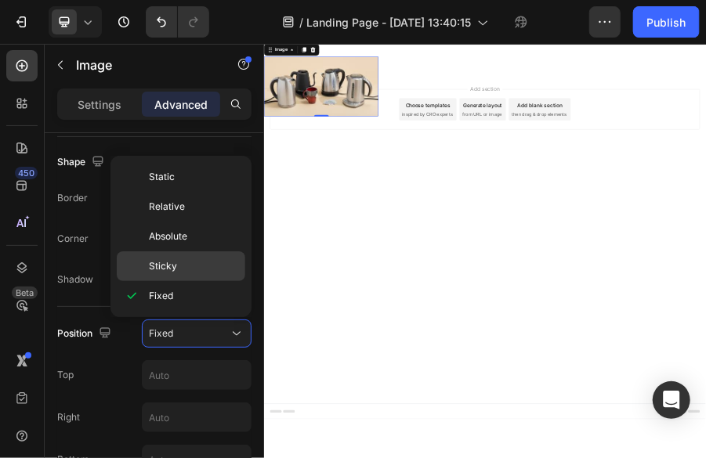
click at [221, 270] on p "Sticky" at bounding box center [193, 266] width 89 height 14
type input "0"
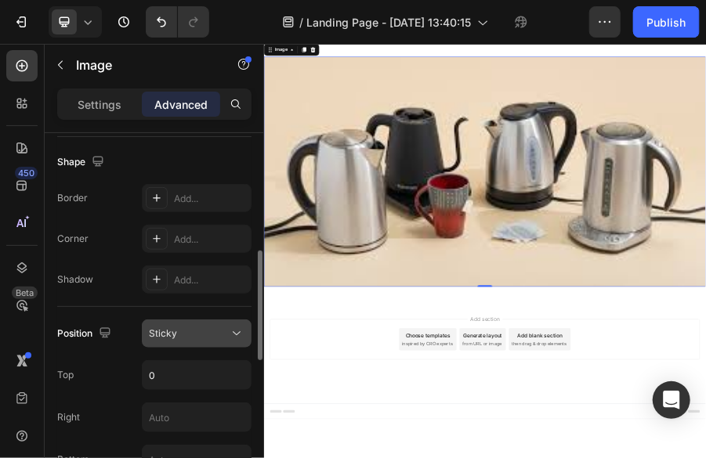
click at [241, 324] on button "Sticky" at bounding box center [197, 334] width 110 height 28
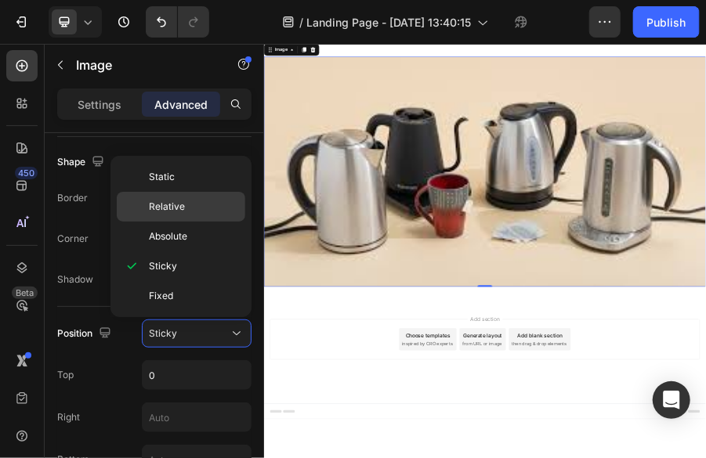
click at [226, 206] on p "Relative" at bounding box center [193, 207] width 89 height 14
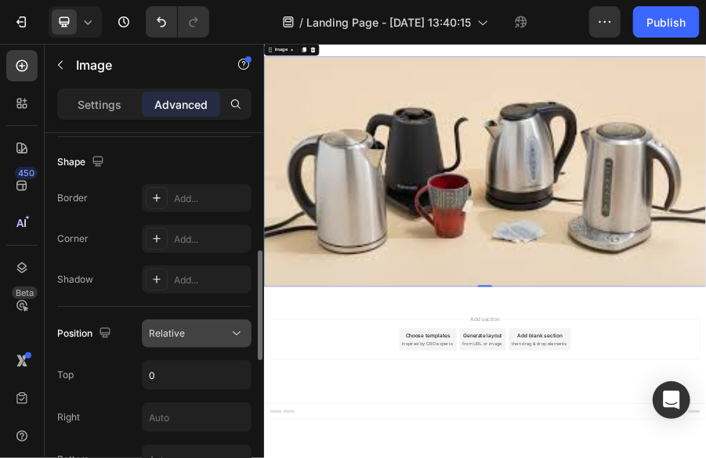
click at [234, 330] on icon at bounding box center [237, 334] width 16 height 16
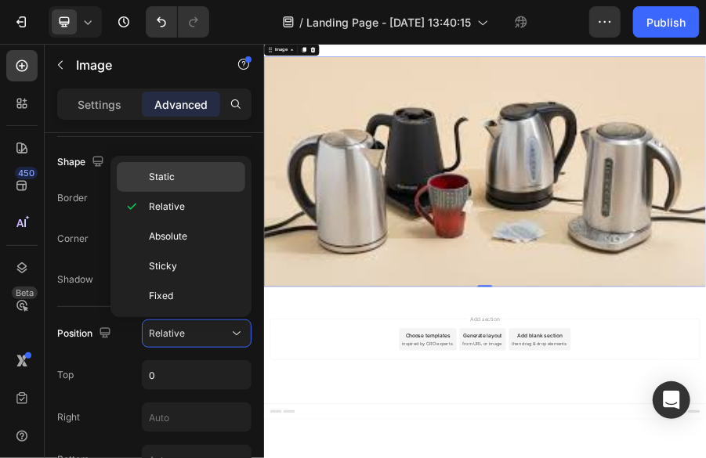
click at [221, 184] on div "Static" at bounding box center [181, 177] width 129 height 30
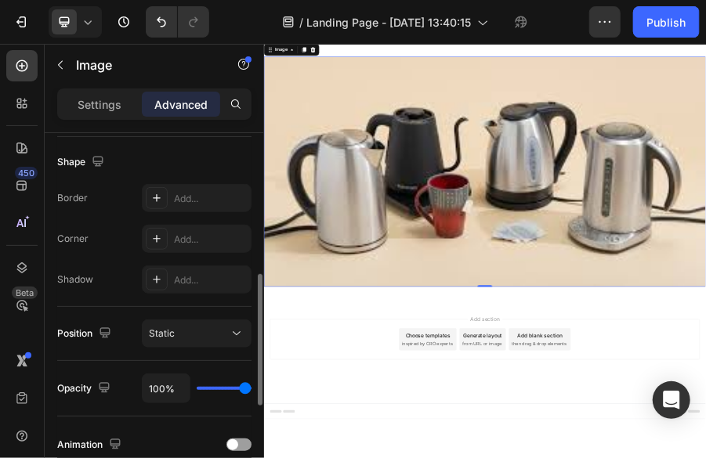
type input "72%"
type input "72"
type input "69%"
type input "69"
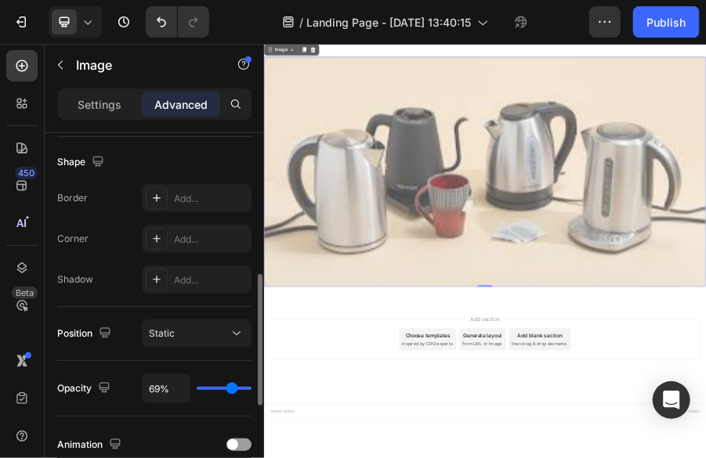
type input "66%"
type input "66"
type input "65%"
type input "65"
type input "64%"
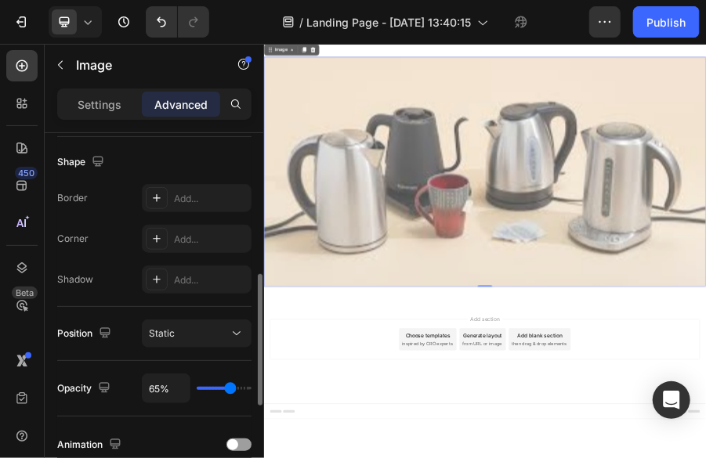
type input "64"
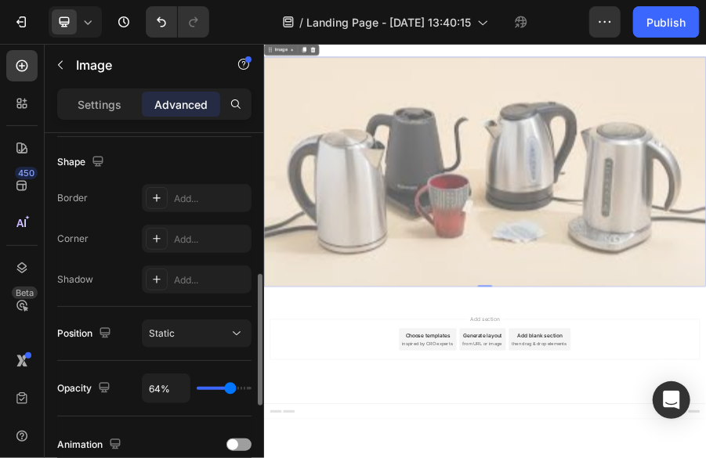
type input "62%"
type input "62"
type input "61%"
type input "61"
type input "60%"
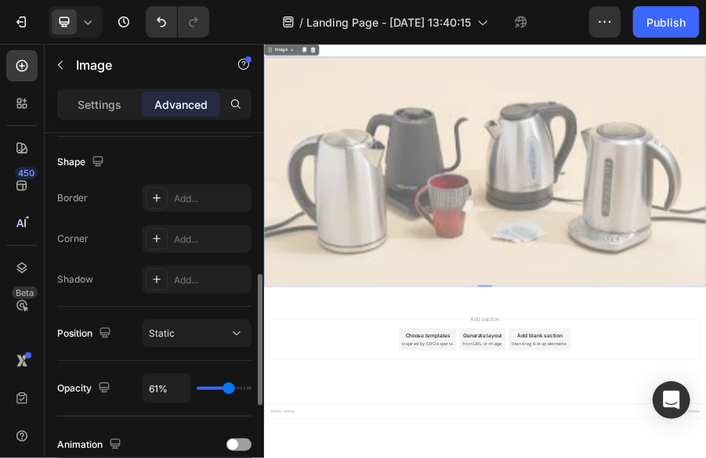
type input "60"
type input "55%"
type input "55"
type input "46%"
type input "46"
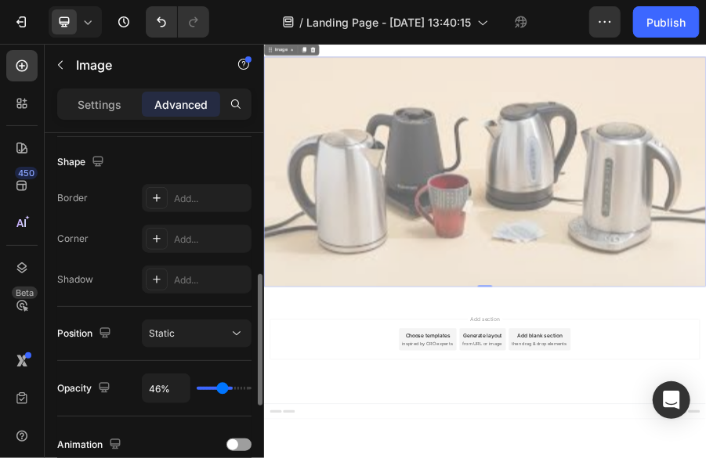
type input "40%"
type input "40"
type input "35%"
type input "35"
type input "33%"
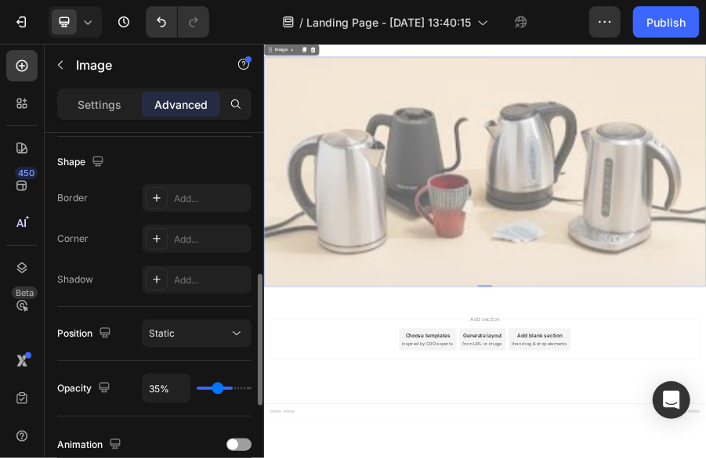
type input "33"
type input "31%"
type input "31"
type input "30%"
type input "30"
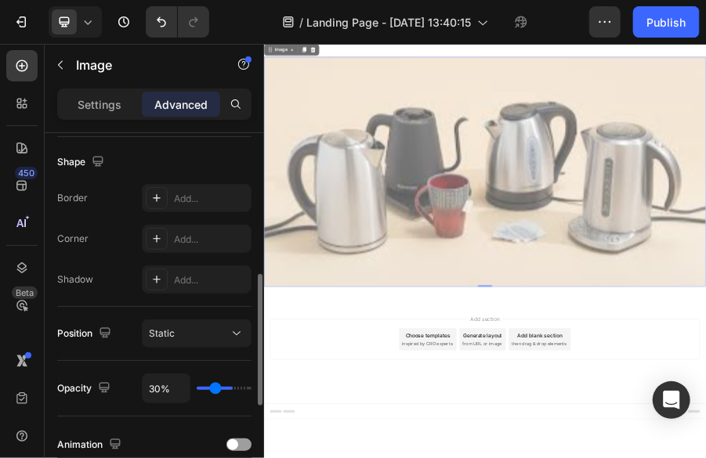
type input "29%"
type input "29"
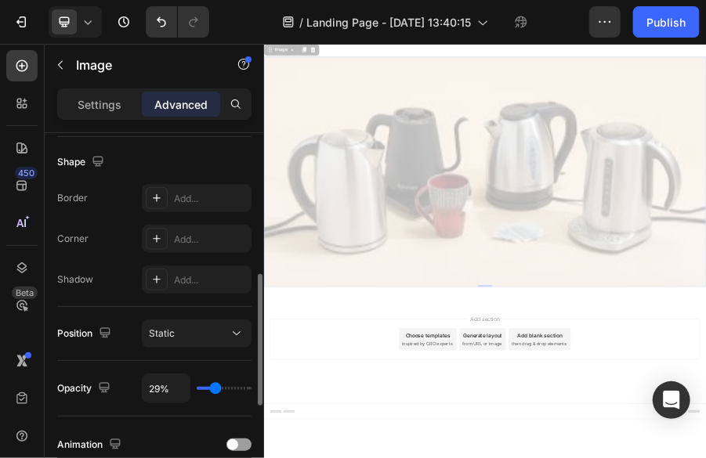
type input "30%"
type input "30"
type input "31%"
type input "31"
type input "34%"
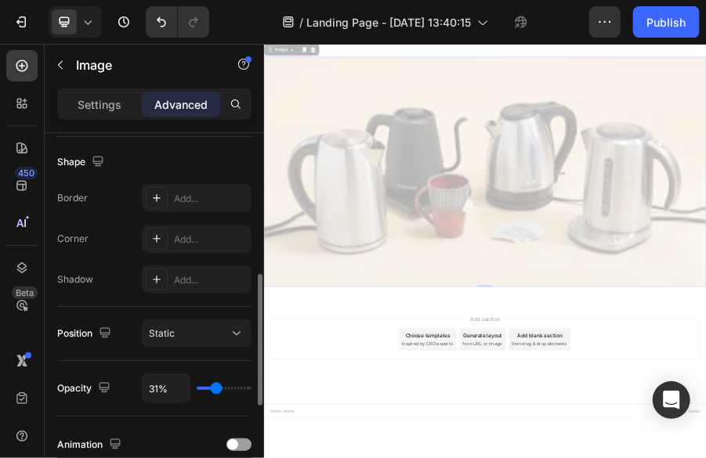
type input "34"
type input "35%"
type input "35"
type input "38%"
type input "38"
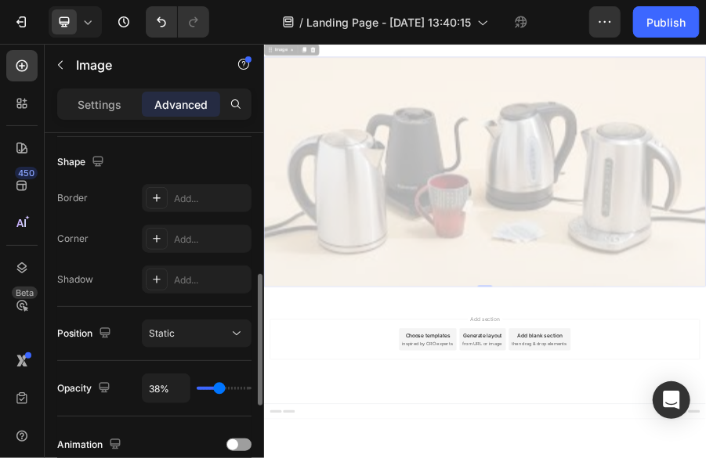
type input "39%"
type input "39"
type input "41%"
type input "41"
type input "43%"
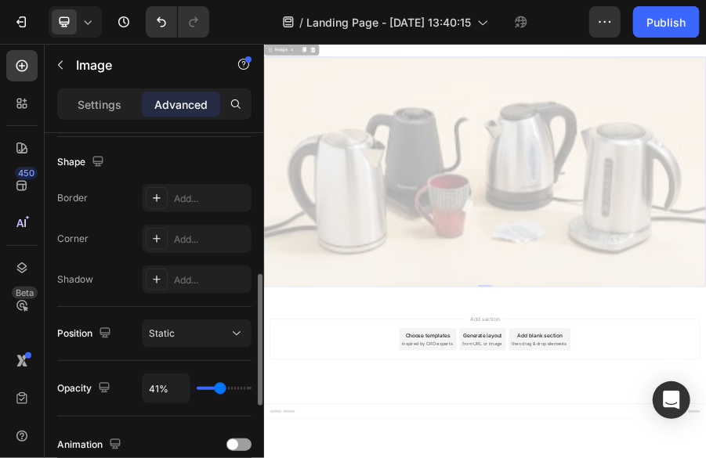
type input "43"
type input "45%"
type input "45"
type input "46%"
type input "46"
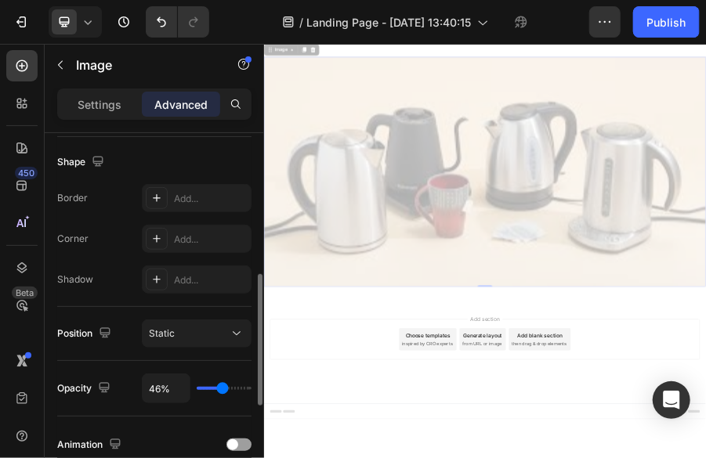
type input "49%"
type input "49"
type input "54%"
type input "54"
type input "59%"
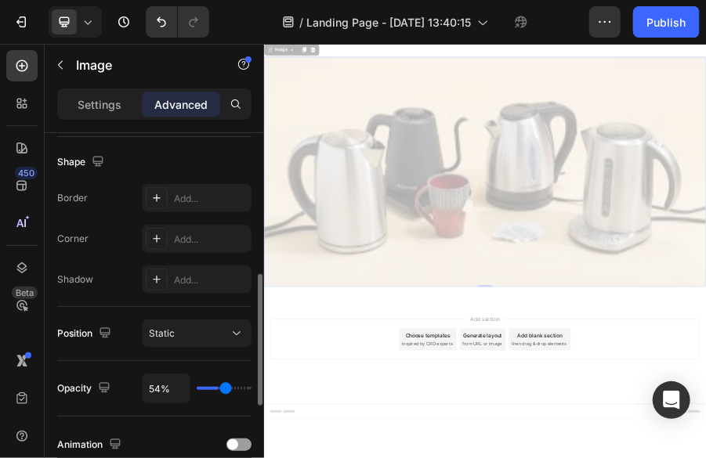
type input "59"
type input "66%"
type input "66"
type input "70%"
type input "70"
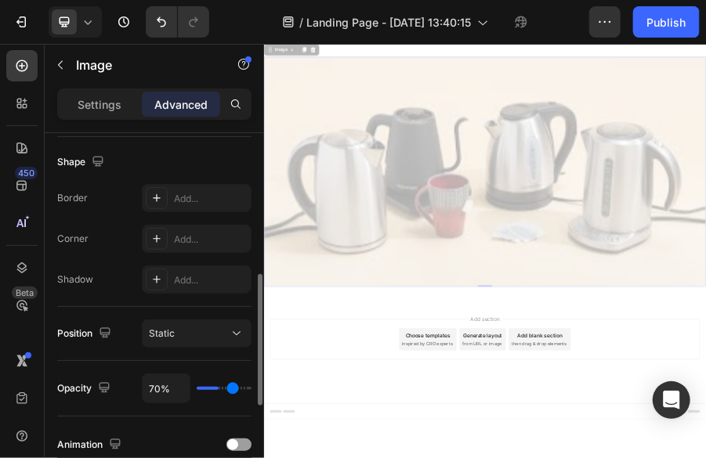
type input "72%"
type input "72"
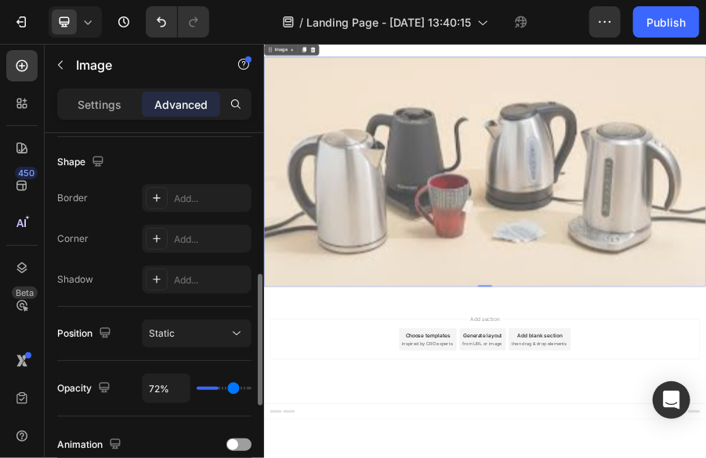
type input "75%"
type input "75"
type input "77%"
type input "77"
type input "78%"
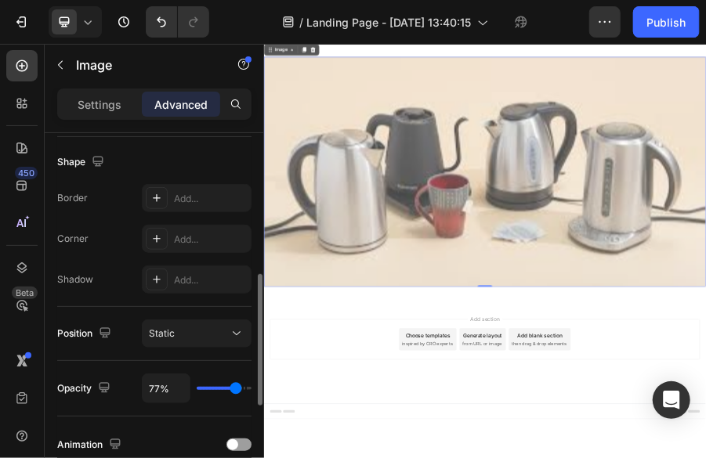
type input "78"
type input "81%"
type input "81"
type input "87%"
type input "87"
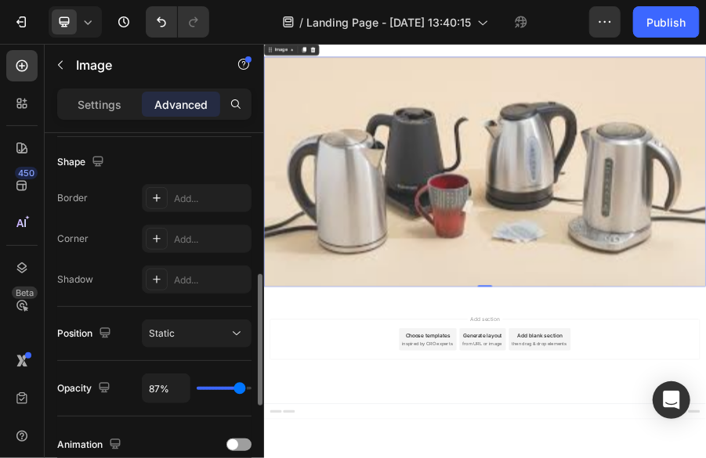
type input "92%"
type input "92"
type input "93%"
type input "93"
type input "96%"
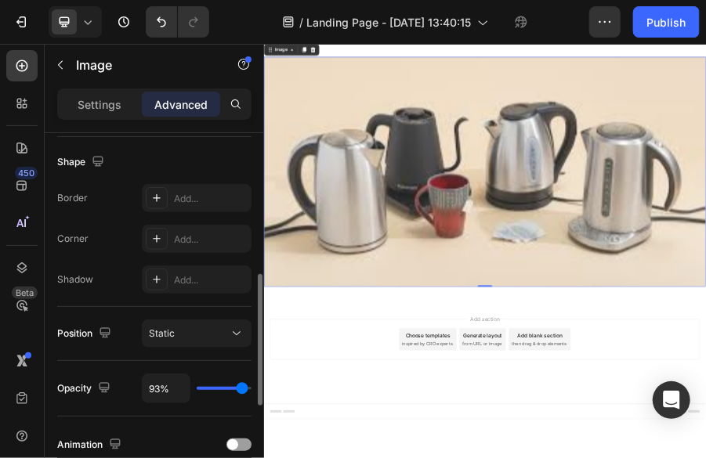
type input "96"
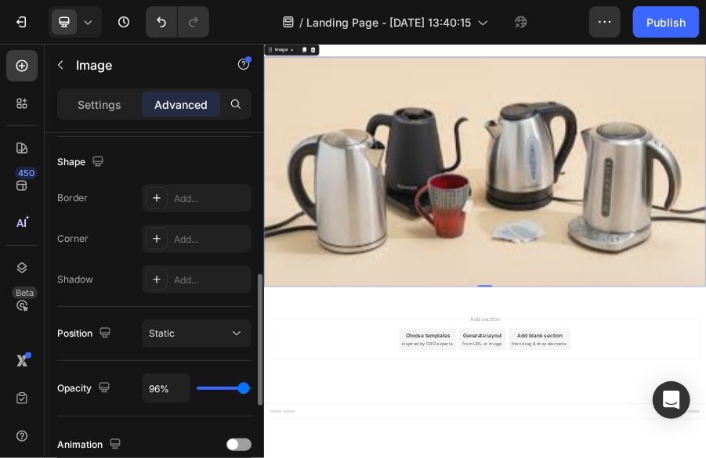
type input "98%"
type input "98"
type input "99%"
type input "99"
type input "100%"
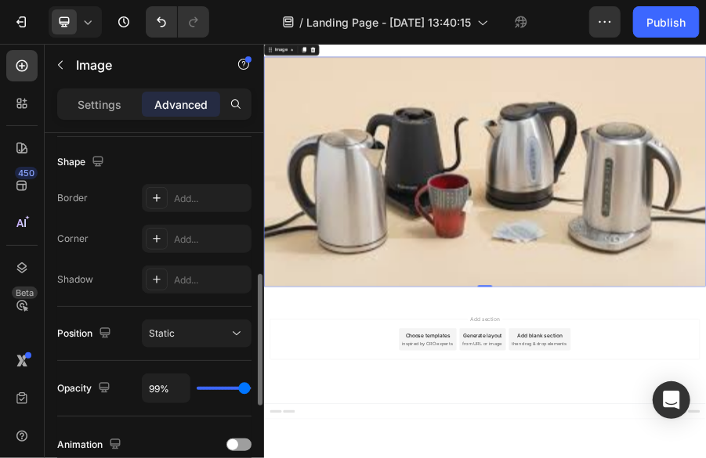
type input "100"
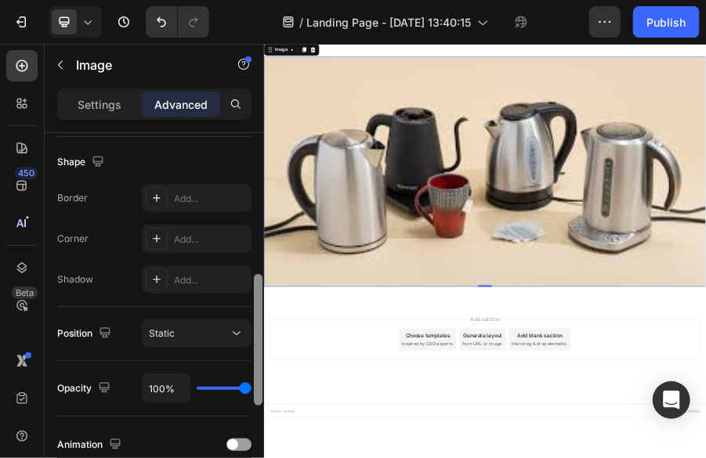
drag, startPoint x: 248, startPoint y: 385, endPoint x: 262, endPoint y: 389, distance: 14.9
click at [252, 389] on input "range" at bounding box center [224, 388] width 55 height 3
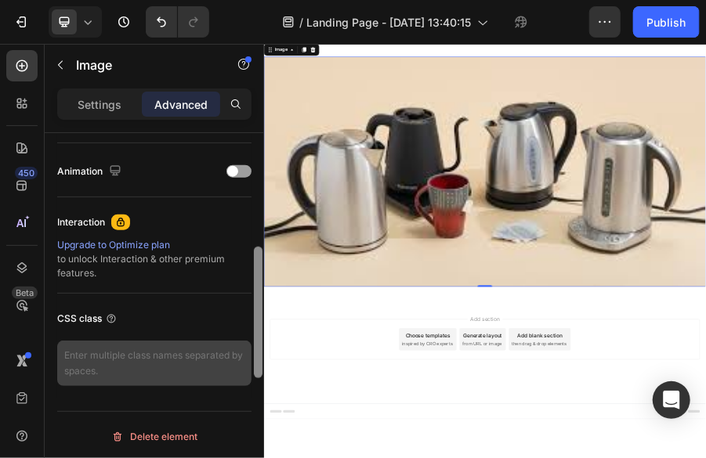
scroll to position [575, 0]
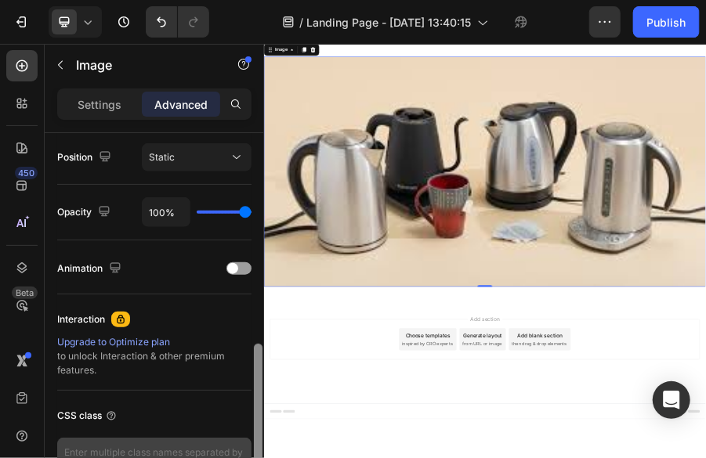
drag, startPoint x: 257, startPoint y: 381, endPoint x: 237, endPoint y: 444, distance: 65.9
click at [237, 444] on div "Display on Desktop Yes No Tablet Yes No Mobile Yes No Spacing (px) 0 0 0 0 0 0 …" at bounding box center [154, 318] width 219 height 370
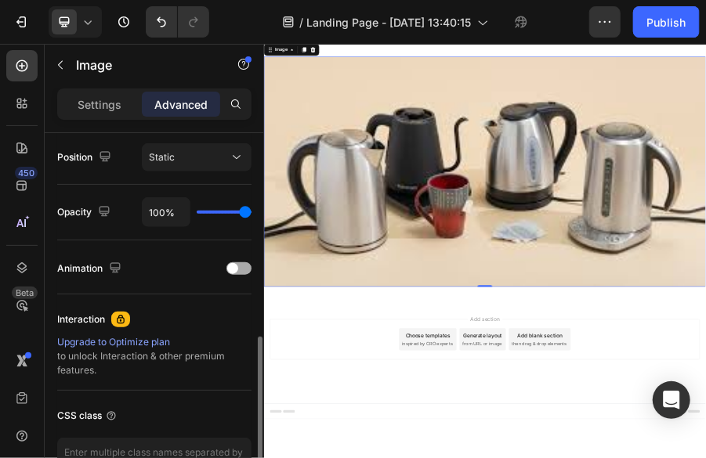
click at [238, 266] on div at bounding box center [238, 269] width 25 height 13
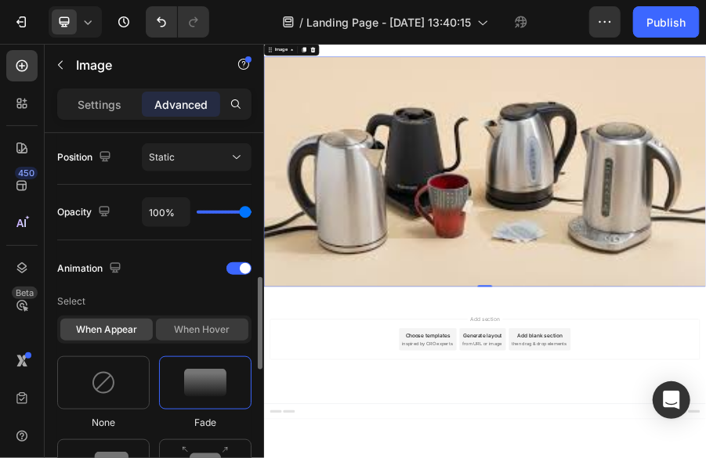
click at [216, 337] on div "When hover" at bounding box center [202, 330] width 92 height 22
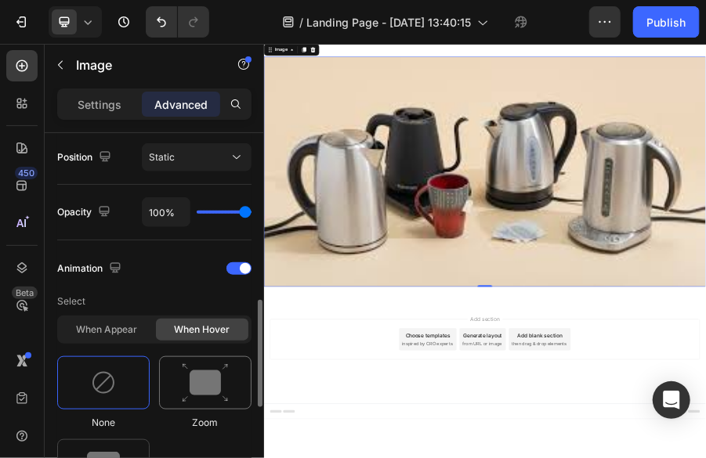
click at [211, 375] on div at bounding box center [205, 383] width 92 height 53
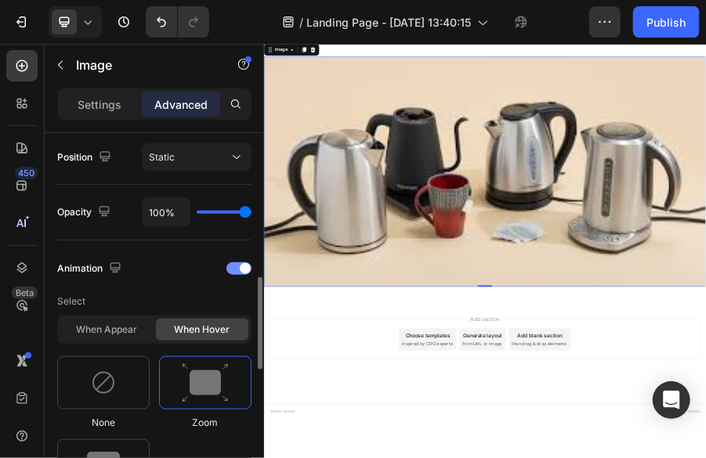
click at [246, 266] on span at bounding box center [245, 268] width 11 height 11
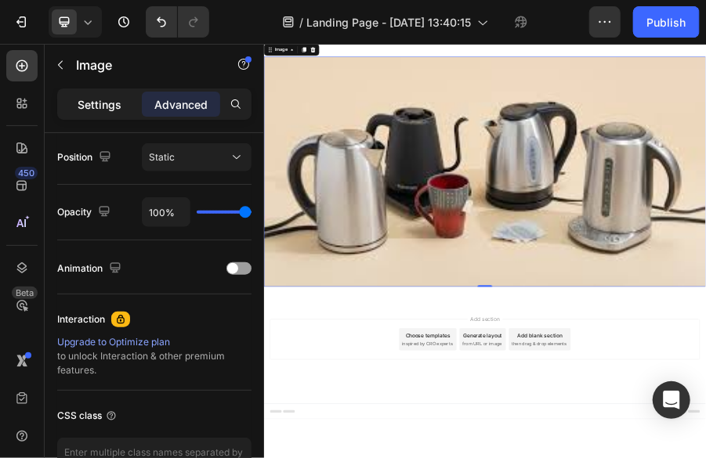
click at [121, 96] on div "Settings" at bounding box center [99, 104] width 78 height 25
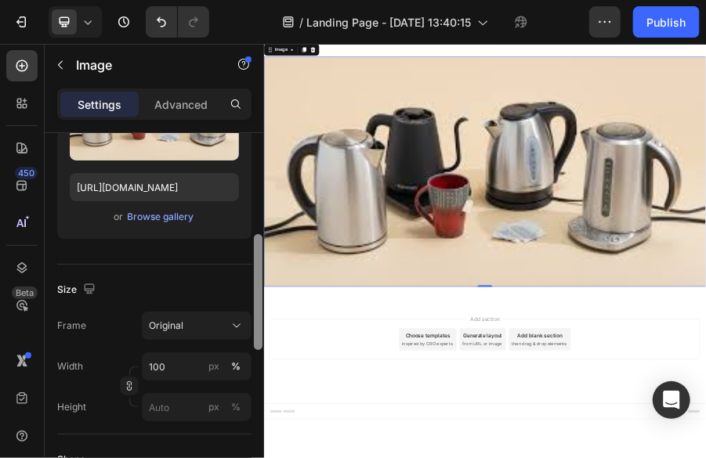
scroll to position [212, 0]
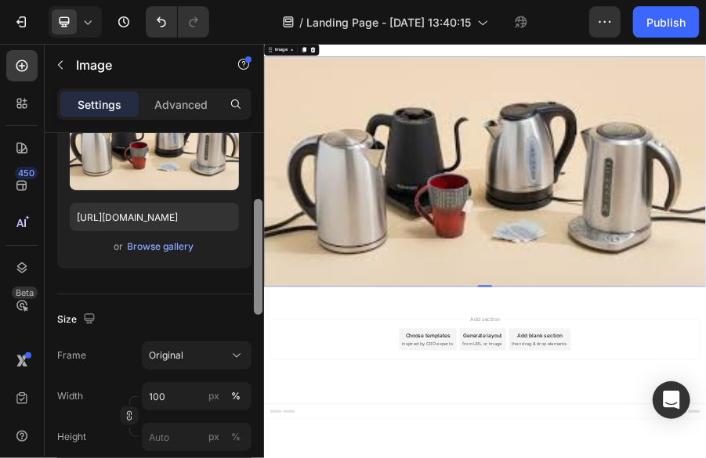
drag, startPoint x: 518, startPoint y: 367, endPoint x: 266, endPoint y: 429, distance: 260.0
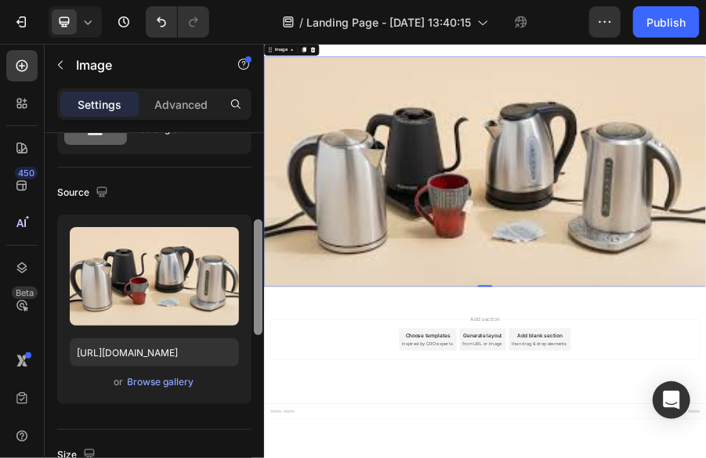
scroll to position [0, 0]
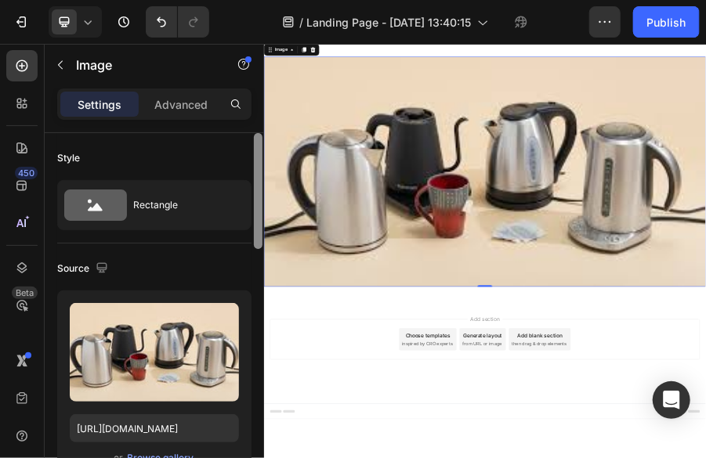
drag, startPoint x: 259, startPoint y: 218, endPoint x: 251, endPoint y: 117, distance: 101.4
click at [251, 117] on div "Settings Advanced Style Rectangle Source Upload Image [URL][DOMAIN_NAME] or Bro…" at bounding box center [154, 296] width 219 height 415
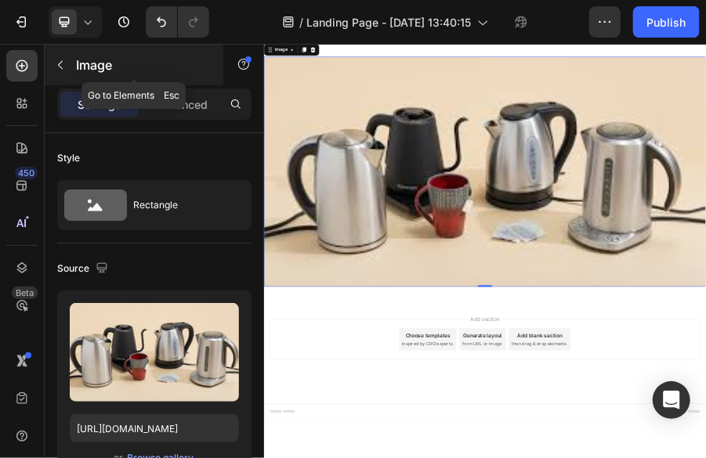
click at [60, 59] on icon "button" at bounding box center [60, 65] width 13 height 13
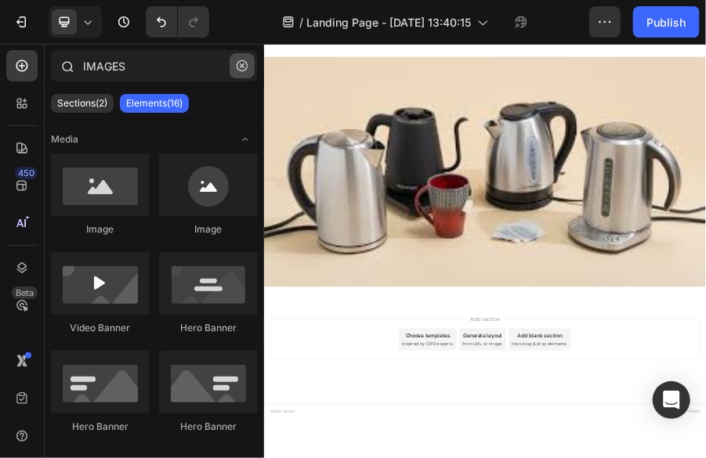
click at [236, 71] on button "button" at bounding box center [242, 65] width 25 height 25
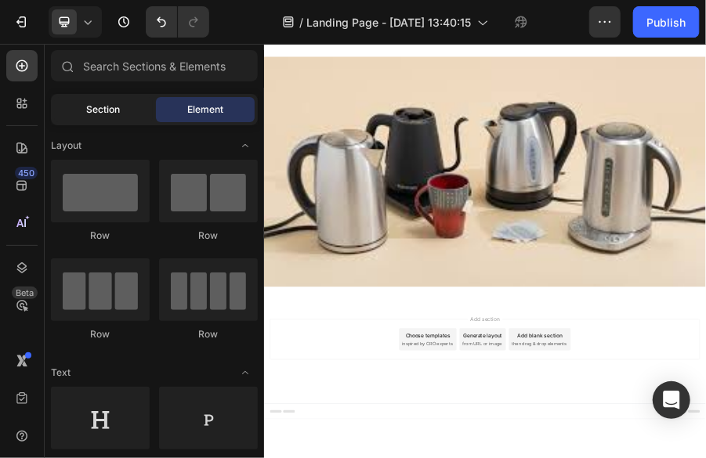
click at [116, 109] on span "Section" at bounding box center [104, 110] width 34 height 14
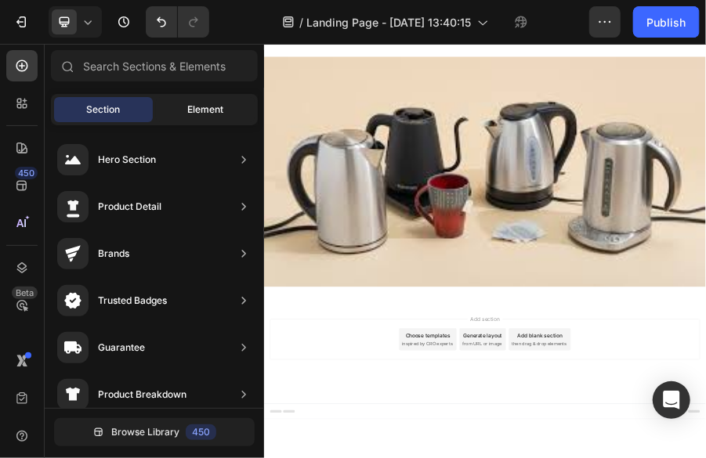
click at [216, 111] on span "Element" at bounding box center [205, 110] width 36 height 14
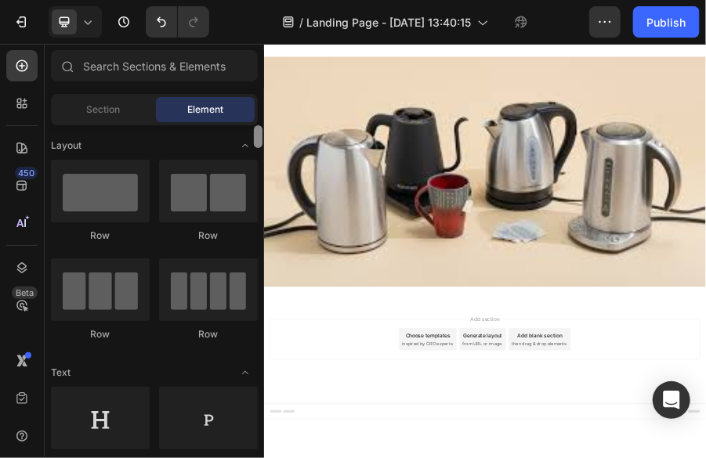
drag, startPoint x: 259, startPoint y: 139, endPoint x: 225, endPoint y: 125, distance: 36.5
click at [225, 125] on div "Layout Row Row Row Row Text Heading Text Block Button Button Button Media Image…" at bounding box center [154, 289] width 219 height 329
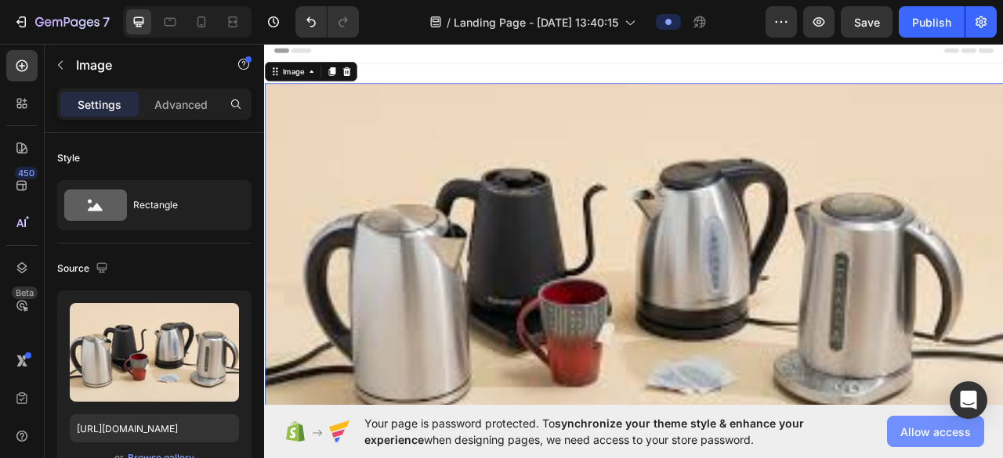
click at [705, 436] on span "Allow access" at bounding box center [935, 432] width 71 height 16
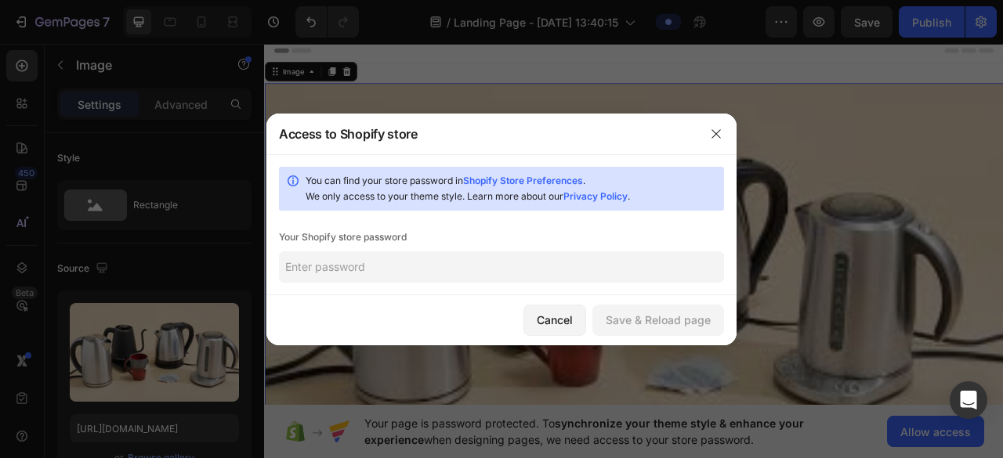
click at [334, 262] on input "text" at bounding box center [501, 267] width 445 height 31
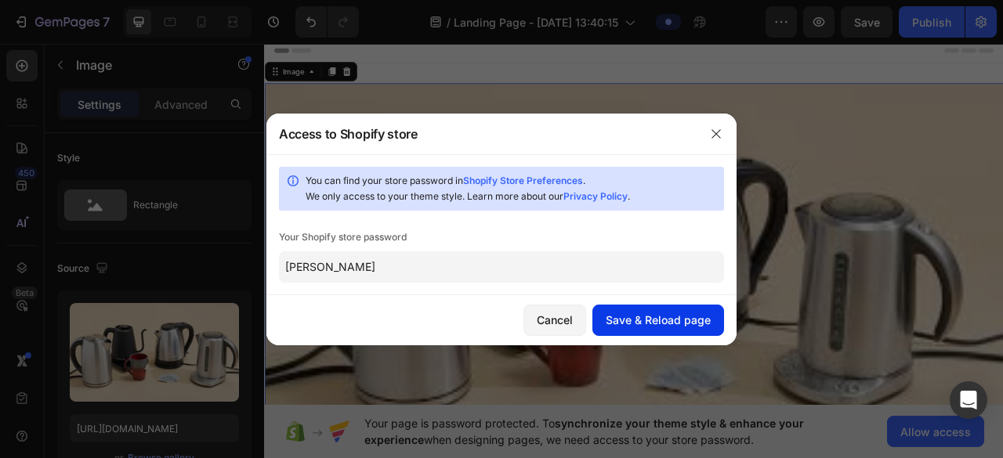
type input "[PERSON_NAME]"
click at [628, 322] on div "Save & Reload page" at bounding box center [658, 320] width 105 height 16
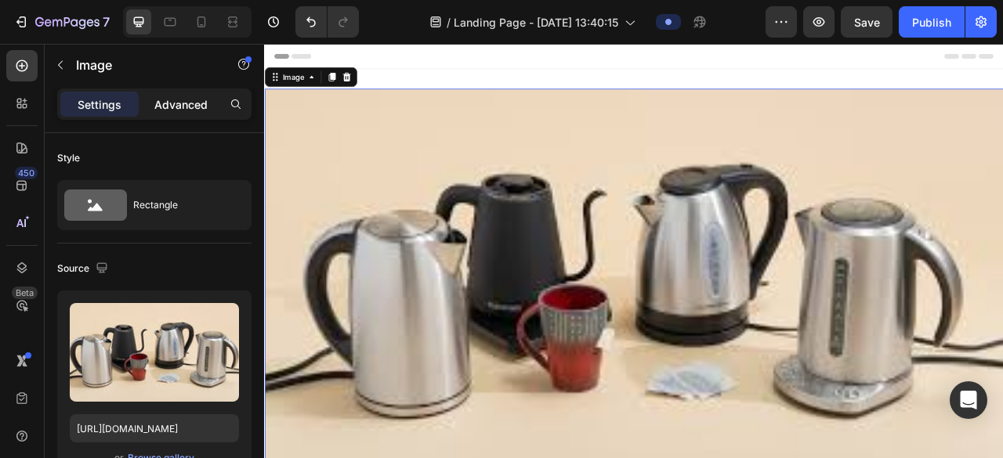
click at [213, 96] on div "Advanced" at bounding box center [181, 104] width 78 height 25
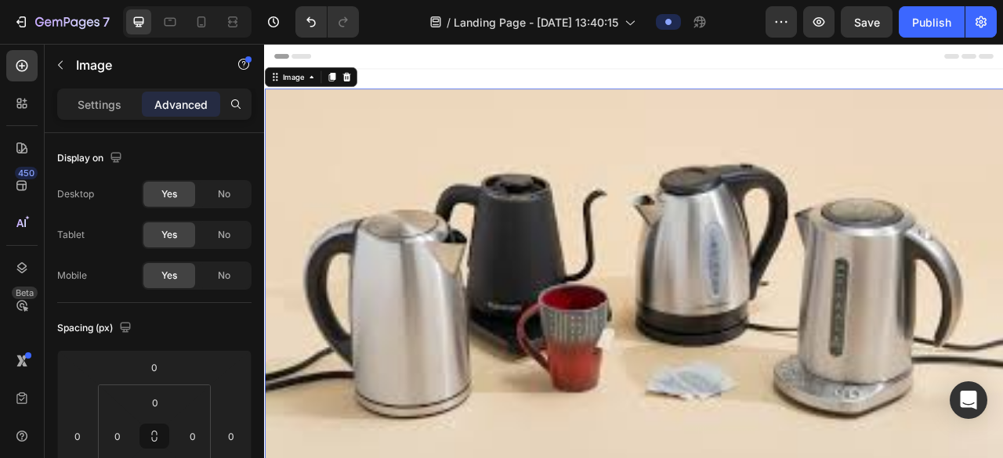
click at [213, 96] on div "Advanced" at bounding box center [181, 104] width 78 height 25
click at [201, 104] on p "Advanced" at bounding box center [180, 104] width 53 height 16
click at [185, 103] on p "Advanced" at bounding box center [180, 104] width 53 height 16
click at [172, 101] on p "Advanced" at bounding box center [180, 104] width 53 height 16
click at [121, 107] on div "Settings" at bounding box center [99, 104] width 78 height 25
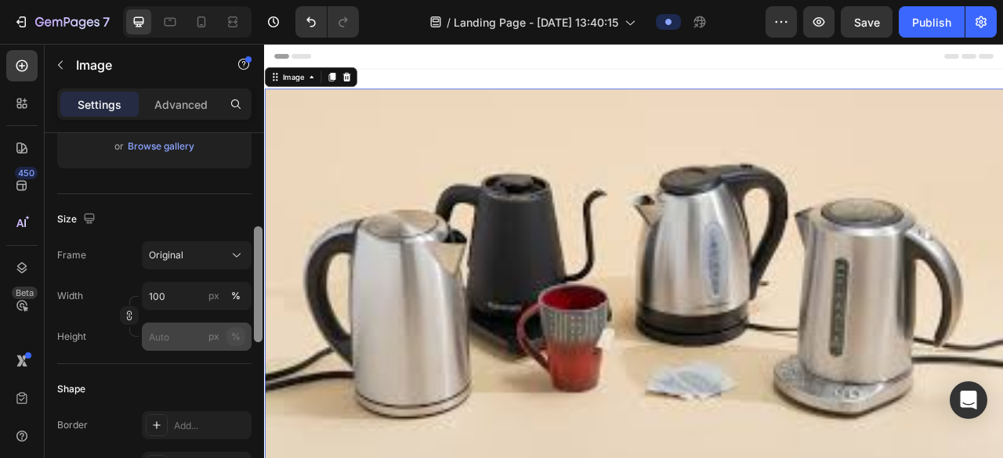
scroll to position [307, 0]
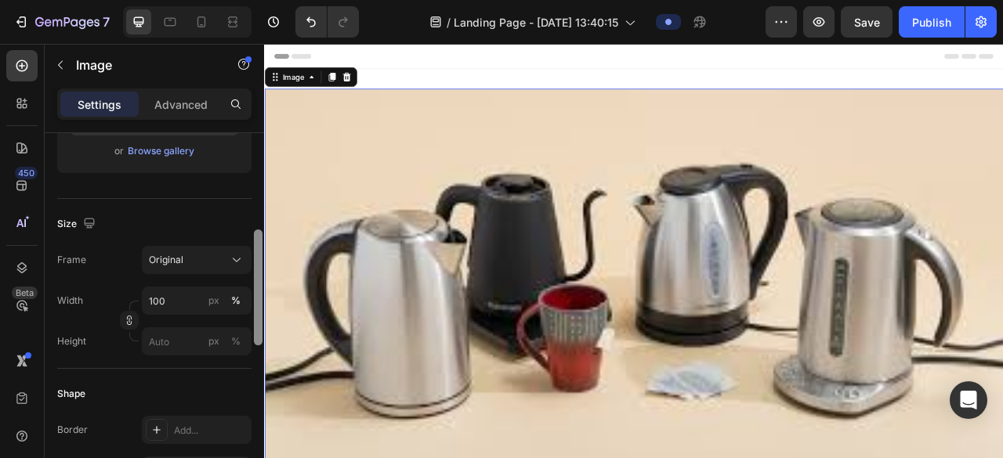
drag, startPoint x: 260, startPoint y: 238, endPoint x: 255, endPoint y: 335, distance: 96.5
click at [255, 335] on div at bounding box center [258, 288] width 9 height 116
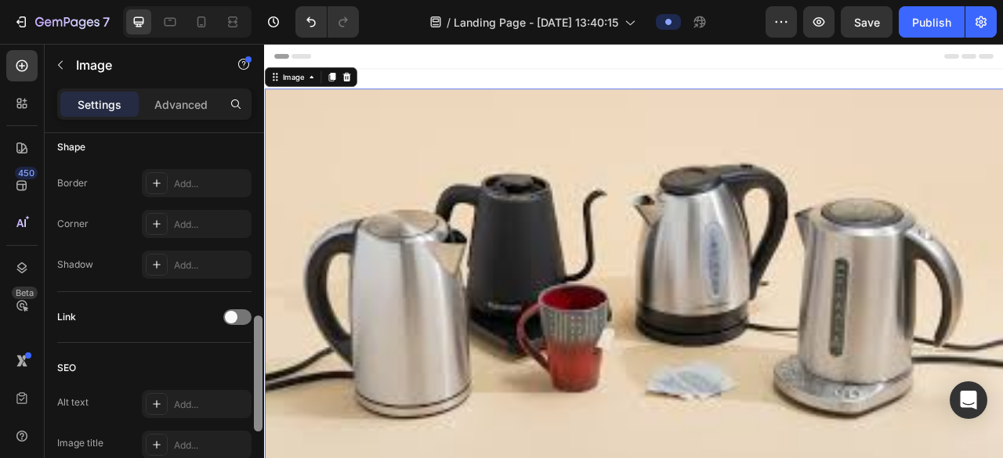
scroll to position [564, 0]
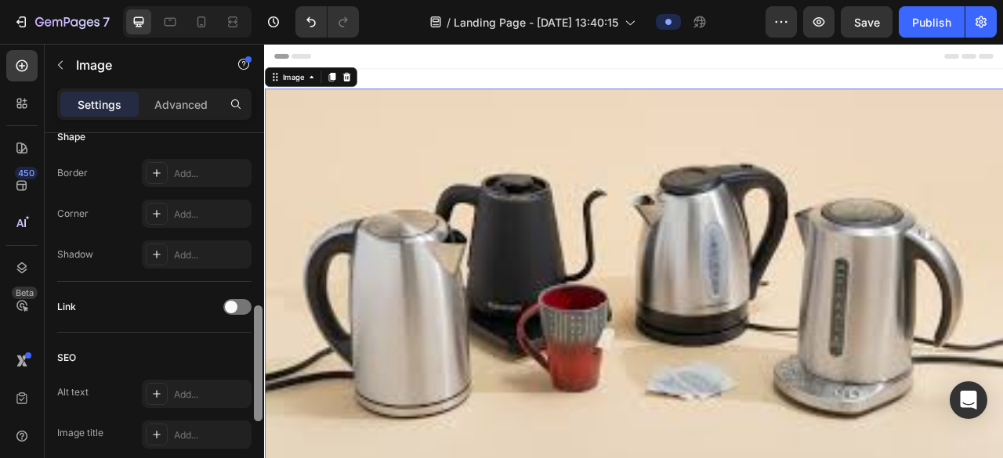
drag, startPoint x: 255, startPoint y: 335, endPoint x: 237, endPoint y: 415, distance: 82.9
click at [237, 415] on div "Style Rectangle Source Upload Image [URL][DOMAIN_NAME] or Browse gallery Size F…" at bounding box center [154, 318] width 219 height 370
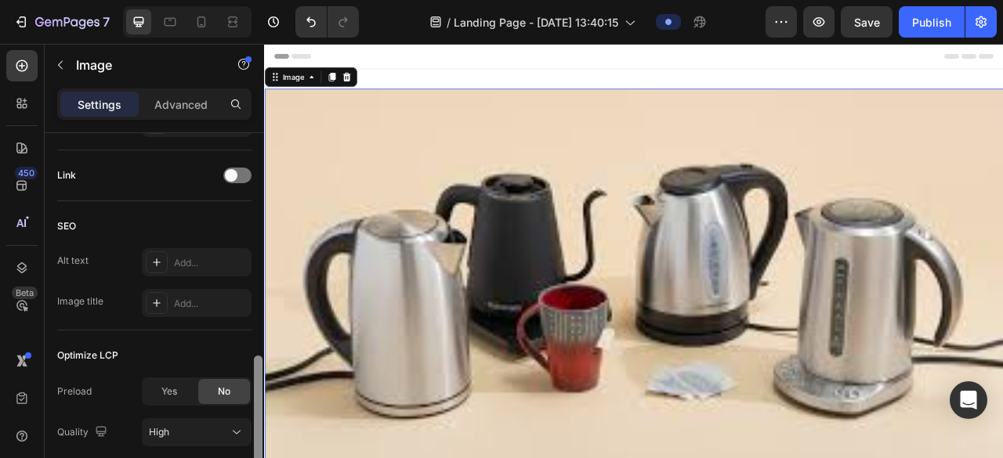
scroll to position [699, 0]
drag, startPoint x: 259, startPoint y: 411, endPoint x: 254, endPoint y: 454, distance: 42.7
click at [254, 454] on div at bounding box center [258, 411] width 9 height 116
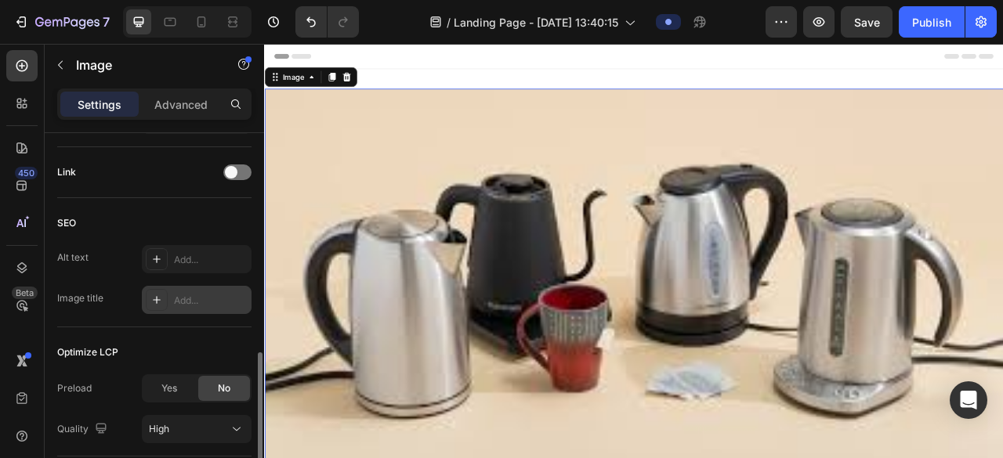
click at [184, 297] on div "Add..." at bounding box center [211, 301] width 74 height 14
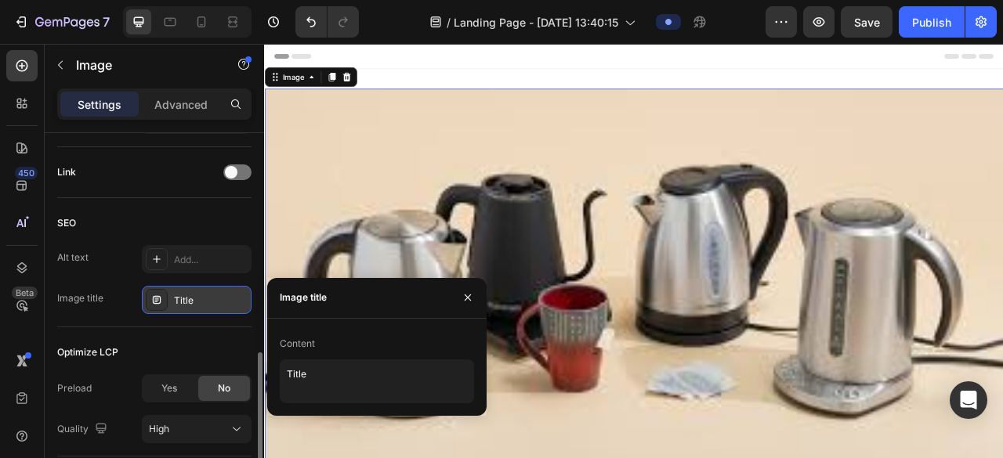
click at [306, 310] on div "Image title" at bounding box center [303, 297] width 47 height 25
click at [305, 370] on textarea "Title" at bounding box center [377, 382] width 194 height 44
type textarea "T"
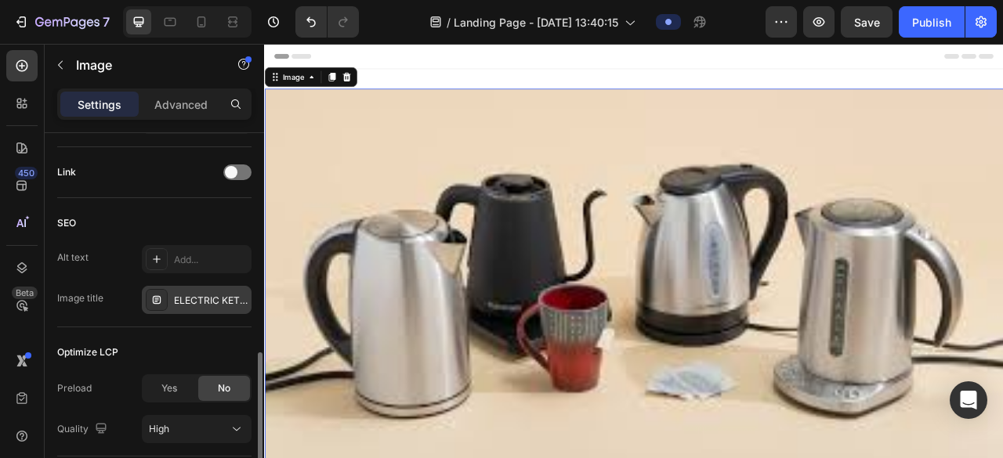
click at [578, 458] on img at bounding box center [734, 346] width 940 height 490
click at [161, 294] on icon at bounding box center [156, 300] width 13 height 13
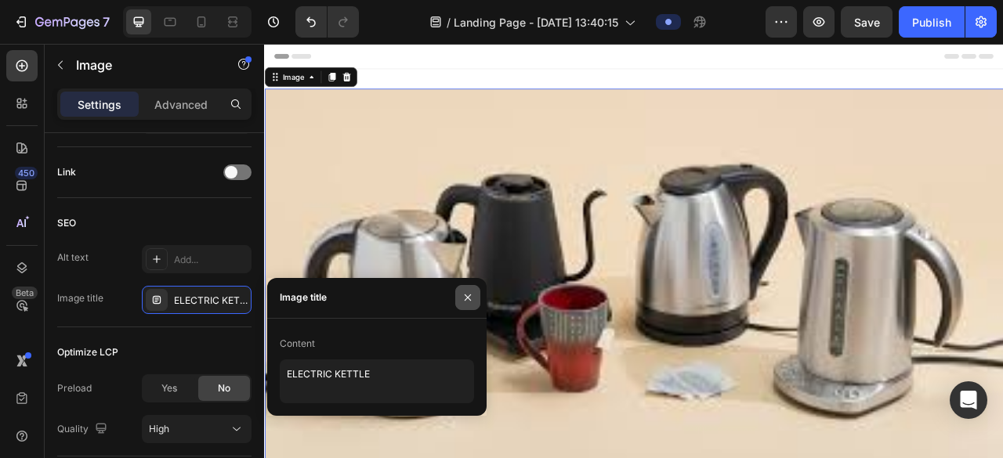
click at [469, 300] on icon "button" at bounding box center [468, 298] width 13 height 13
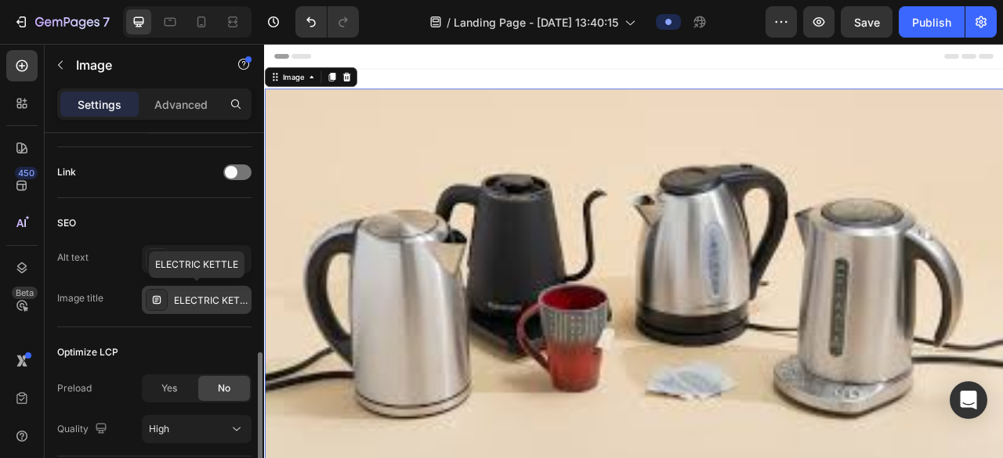
click at [239, 299] on div "ELECTRIC KETTLE" at bounding box center [211, 301] width 74 height 14
click at [246, 302] on div "ELECTRIC KETTLE" at bounding box center [211, 301] width 74 height 14
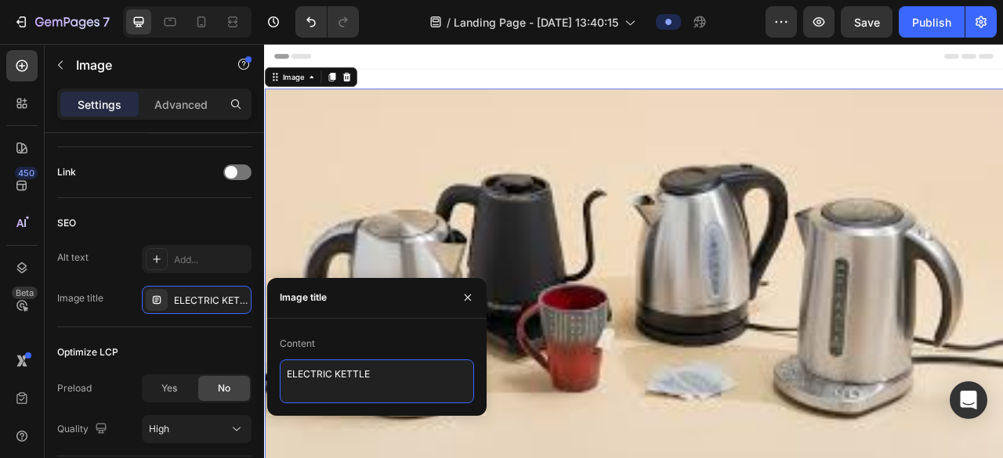
click at [373, 379] on textarea "ELECTRIC KETTLE" at bounding box center [377, 382] width 194 height 44
type textarea "E"
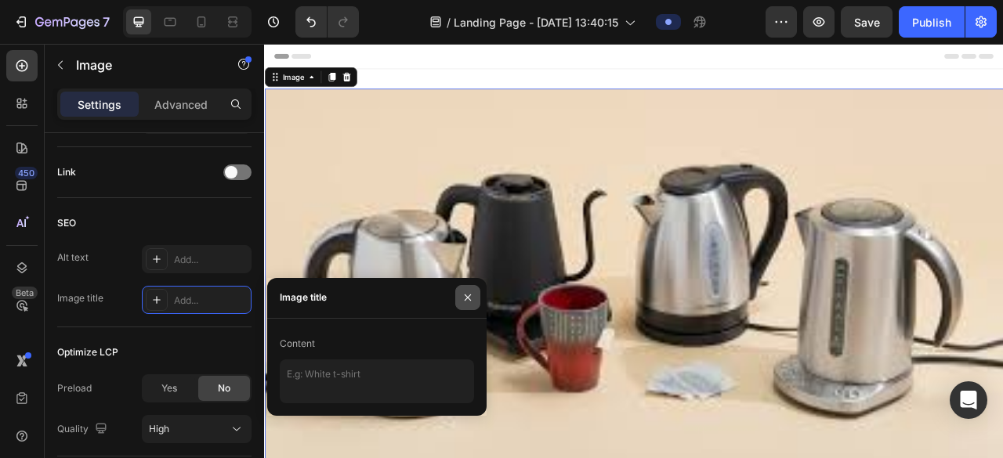
click at [473, 303] on icon "button" at bounding box center [468, 298] width 13 height 13
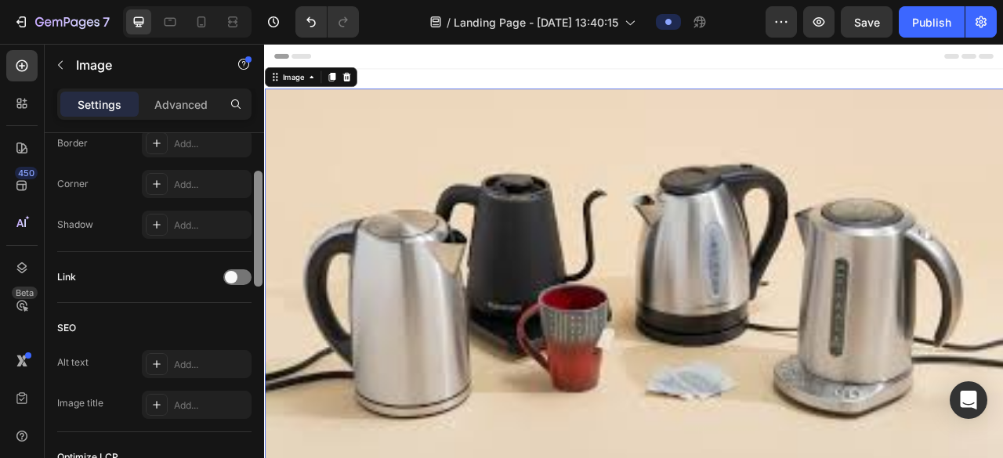
scroll to position [382, 0]
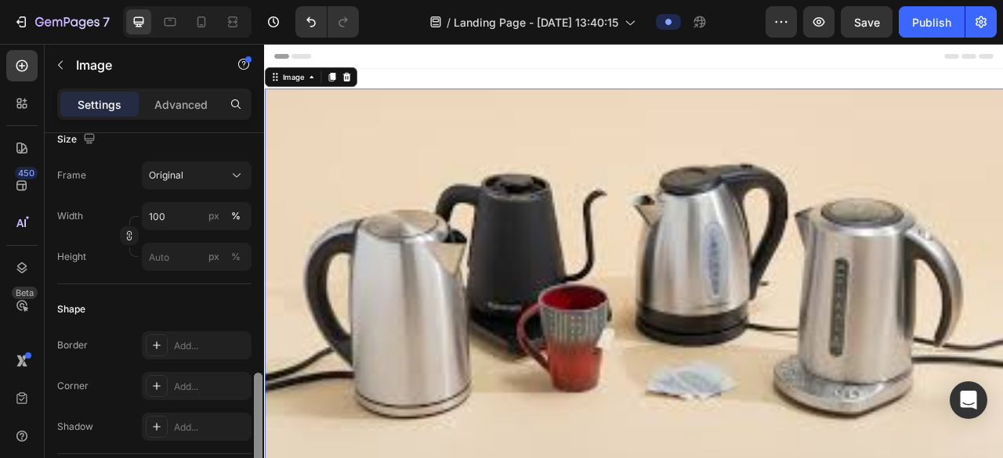
drag, startPoint x: 254, startPoint y: 423, endPoint x: 250, endPoint y: 324, distance: 99.6
click at [250, 324] on div "Style Rectangle Source Upload Image [URL][DOMAIN_NAME] or Browse gallery Size F…" at bounding box center [154, 318] width 219 height 370
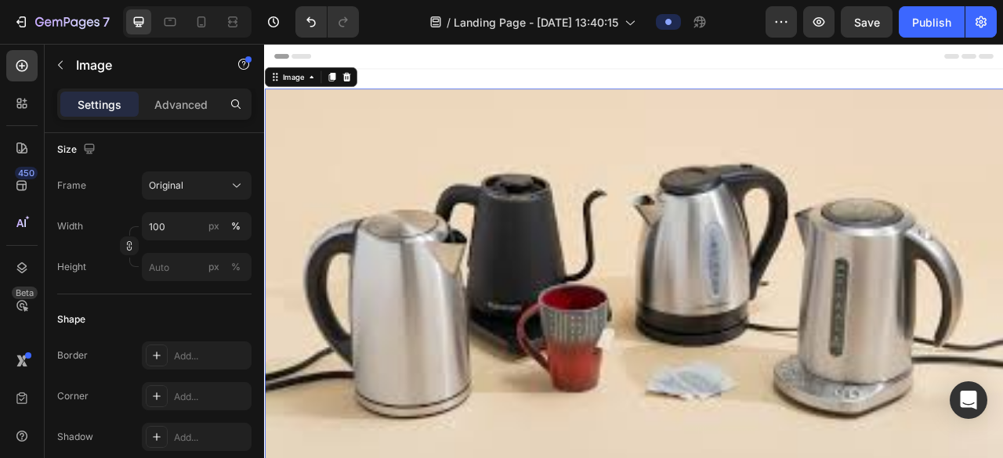
click at [634, 458] on img at bounding box center [734, 346] width 940 height 490
click at [705, 434] on img at bounding box center [734, 346] width 940 height 490
click at [17, 230] on icon at bounding box center [22, 224] width 16 height 16
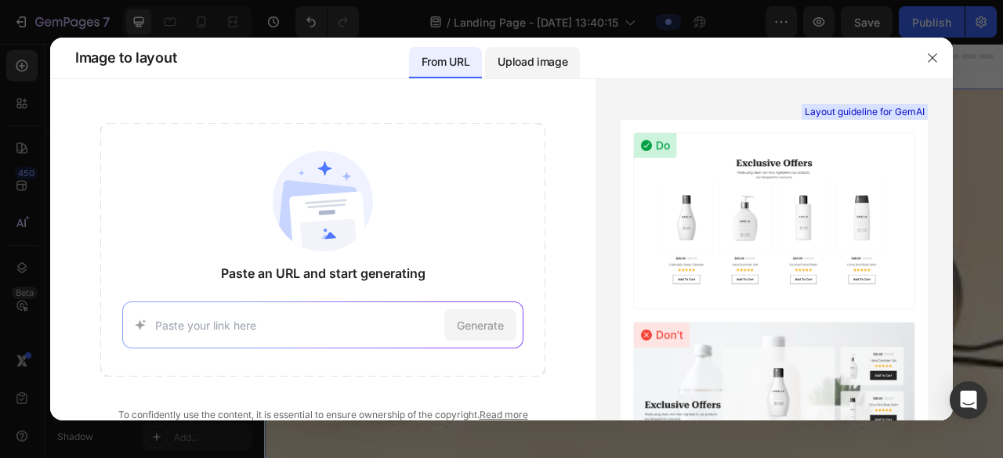
click at [560, 64] on p "Upload image" at bounding box center [533, 62] width 70 height 19
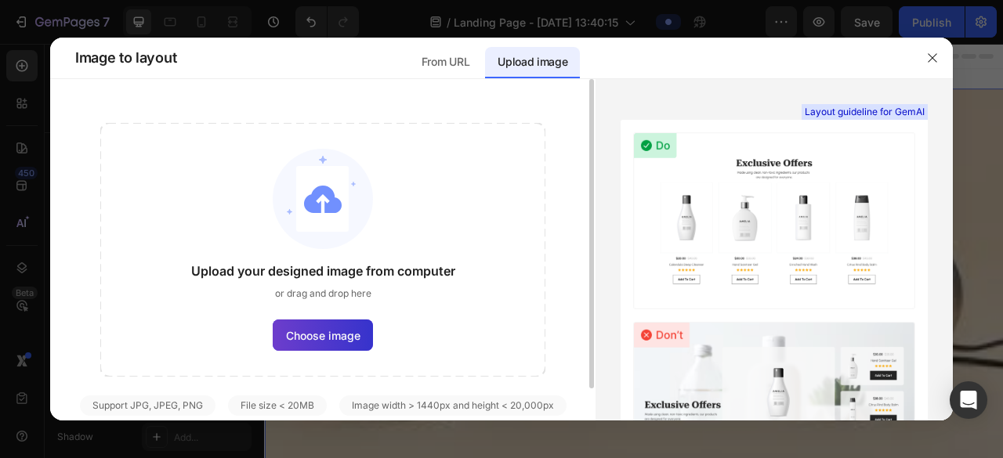
click at [324, 328] on span "Choose image" at bounding box center [323, 336] width 74 height 16
click at [0, 0] on input "Choose image" at bounding box center [0, 0] width 0 height 0
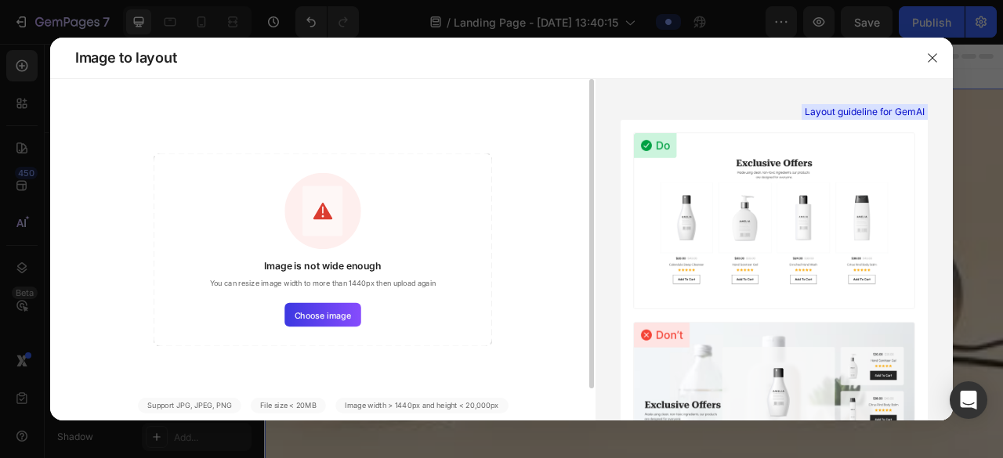
click at [493, 407] on div "Image width > 1440px and height < 20,000px" at bounding box center [421, 406] width 173 height 16
click at [411, 406] on div "Image width > 1440px and height < 20,000px" at bounding box center [421, 406] width 173 height 16
click at [493, 405] on div "Image width > 1440px and height < 20,000px" at bounding box center [421, 406] width 173 height 16
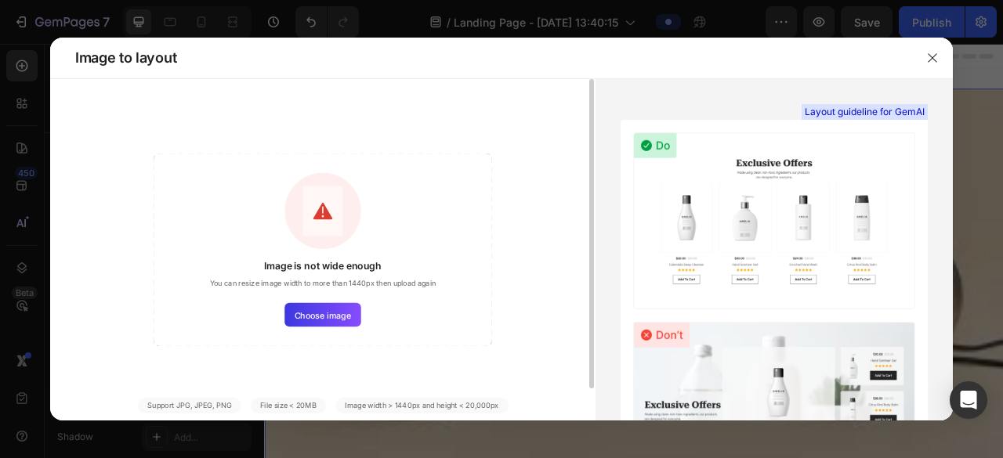
click at [367, 408] on div "Image width > 1440px and height < 20,000px" at bounding box center [421, 406] width 173 height 16
click at [389, 412] on div "Image width > 1440px and height < 20,000px" at bounding box center [421, 406] width 173 height 16
click at [389, 411] on div "Image width > 1440px and height < 20,000px" at bounding box center [421, 406] width 173 height 16
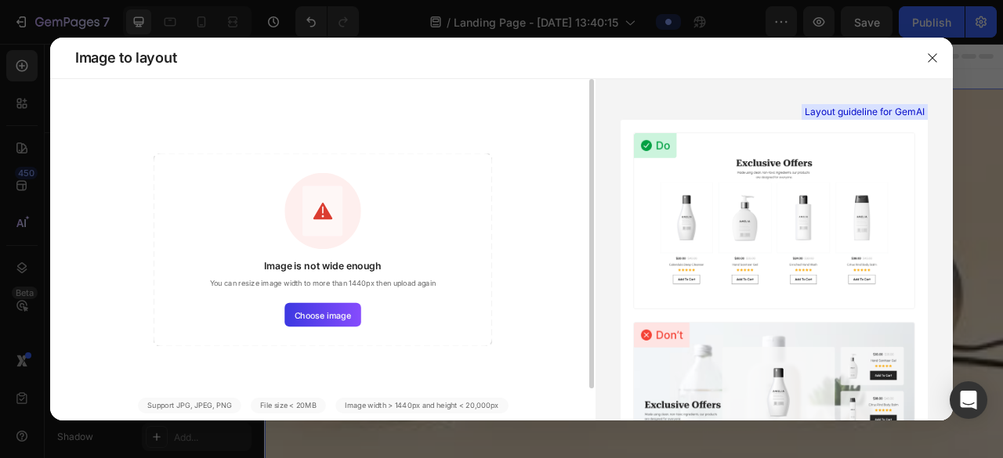
click at [250, 408] on div "Support JPG, JPEG, PNG" at bounding box center [287, 406] width 75 height 16
click at [327, 316] on span "Choose image" at bounding box center [323, 315] width 56 height 13
click at [0, 0] on input "Choose image" at bounding box center [0, 0] width 0 height 0
click at [705, 58] on button "button" at bounding box center [932, 57] width 25 height 25
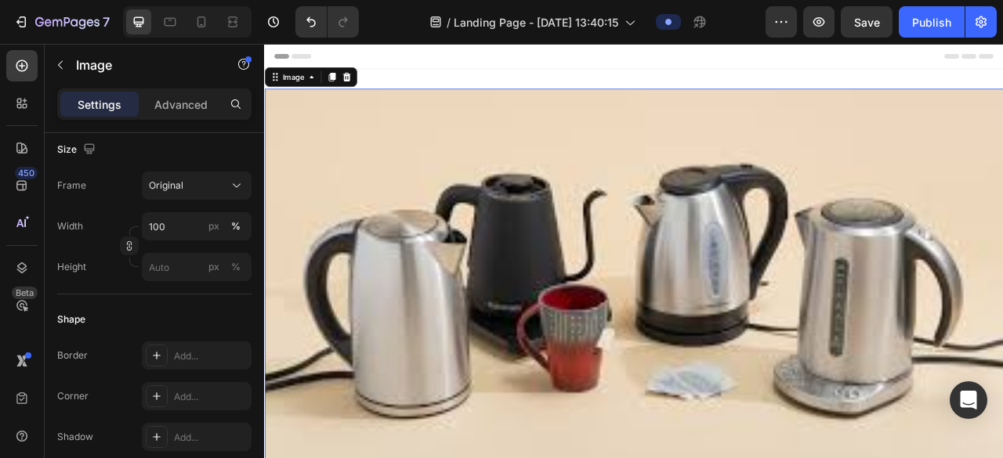
click at [705, 449] on img at bounding box center [734, 346] width 940 height 490
